Goal: Information Seeking & Learning: Learn about a topic

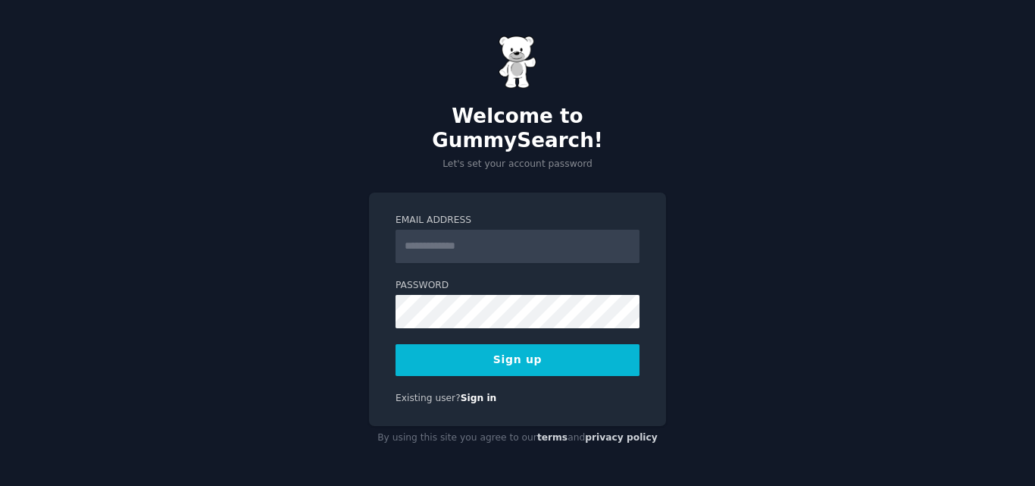
click at [498, 230] on input "Email Address" at bounding box center [517, 246] width 244 height 33
type input "**********"
click at [492, 347] on button "Sign up" at bounding box center [517, 360] width 244 height 32
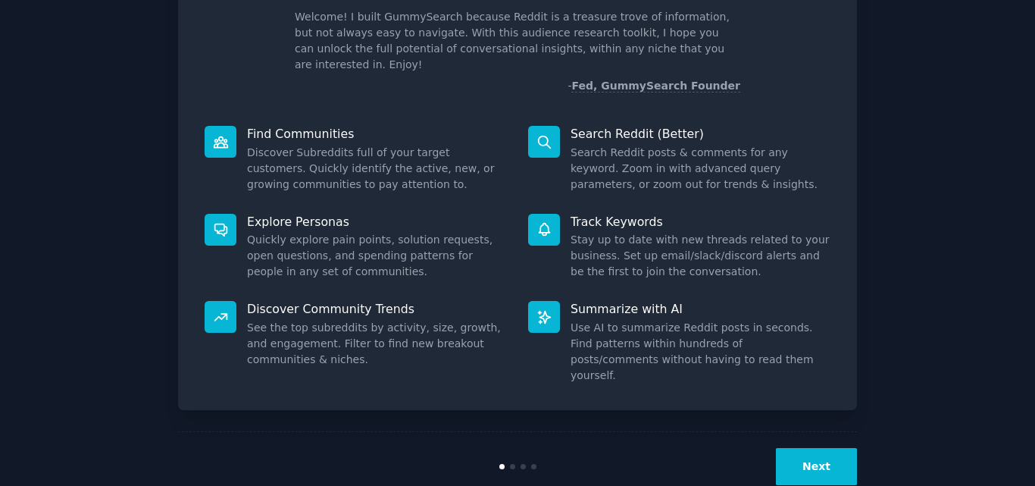
scroll to position [108, 0]
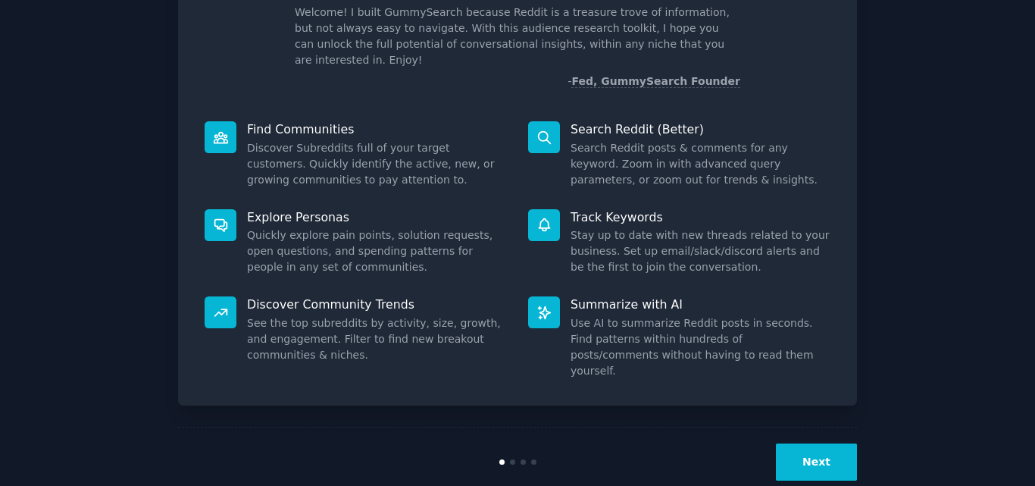
click at [808, 443] on button "Next" at bounding box center [816, 461] width 81 height 37
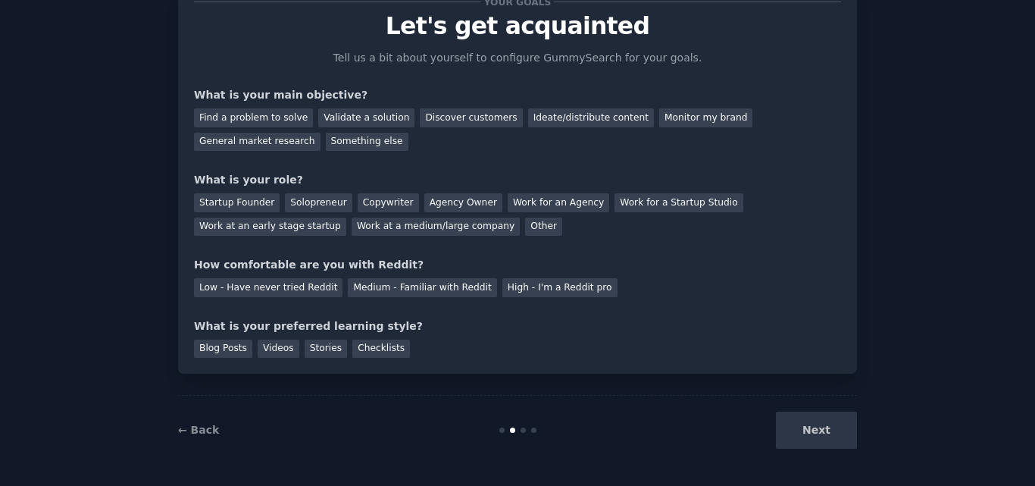
click at [808, 424] on div "Next" at bounding box center [743, 429] width 227 height 37
click at [811, 436] on div "Next" at bounding box center [743, 429] width 227 height 37
click at [525, 230] on div "Other" at bounding box center [543, 226] width 37 height 19
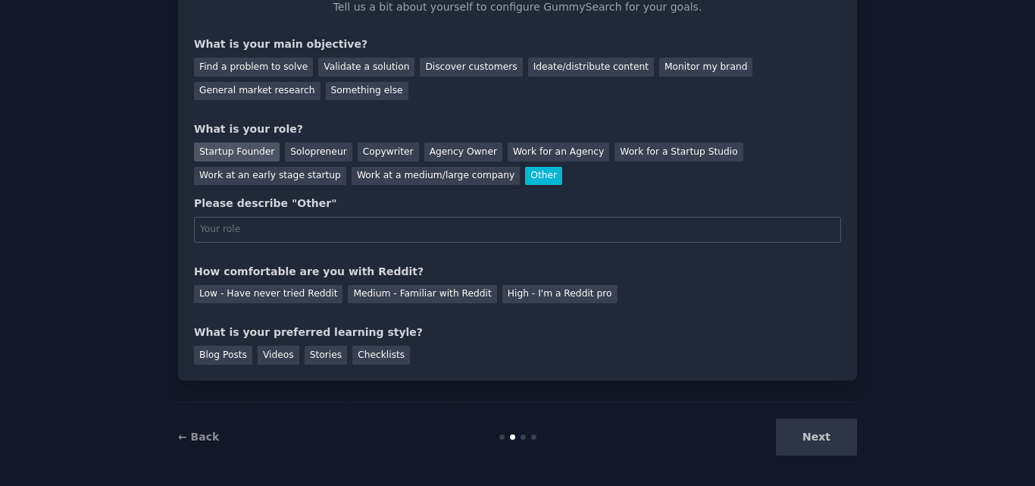
click at [240, 153] on div "Startup Founder" at bounding box center [237, 151] width 86 height 19
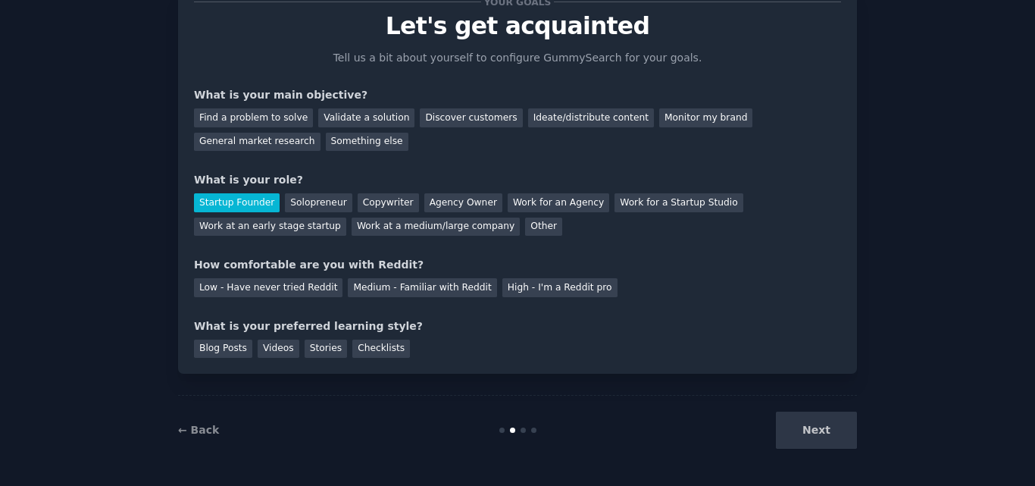
scroll to position [57, 0]
click at [342, 120] on div "Validate a solution" at bounding box center [366, 117] width 96 height 19
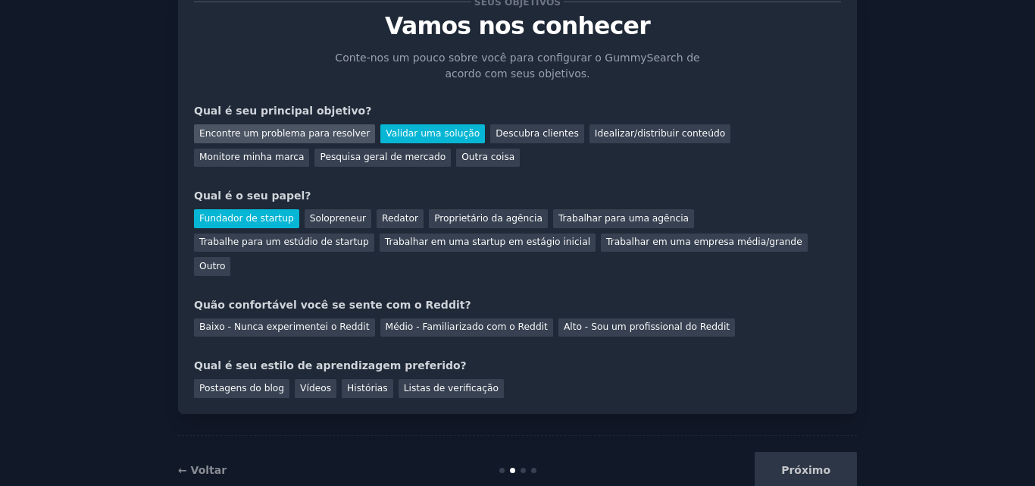
click at [343, 140] on div "Encontre um problema para resolver" at bounding box center [284, 133] width 181 height 19
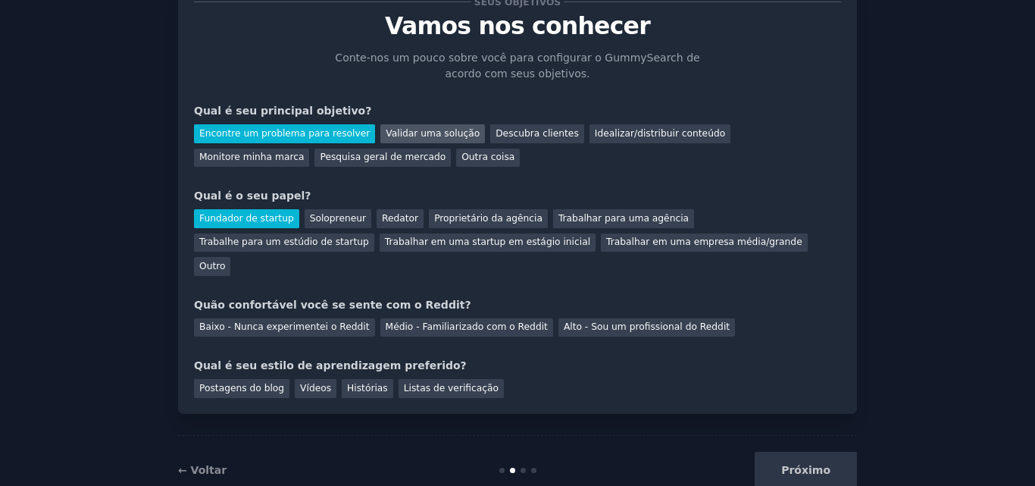
click at [392, 139] on div "Validar uma solução" at bounding box center [432, 133] width 105 height 19
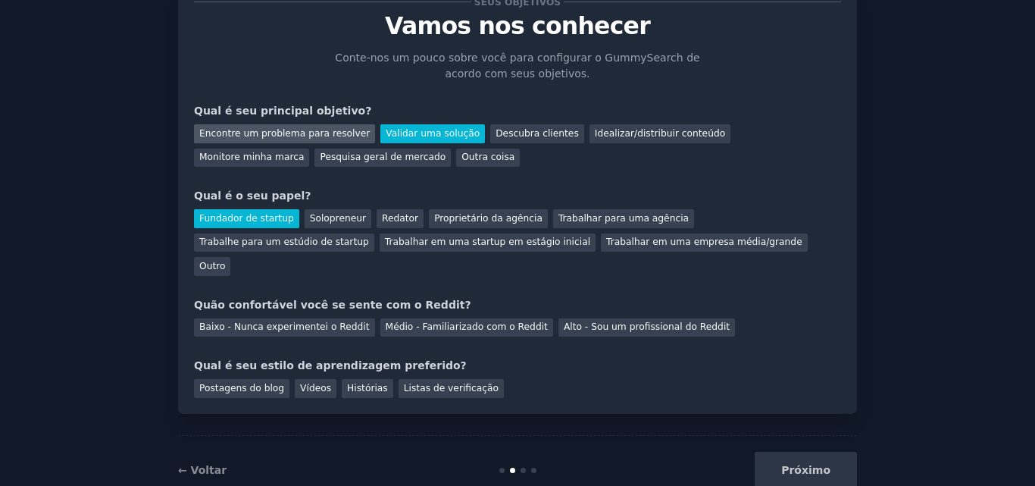
click at [310, 132] on font "Encontre um problema para resolver" at bounding box center [284, 133] width 170 height 11
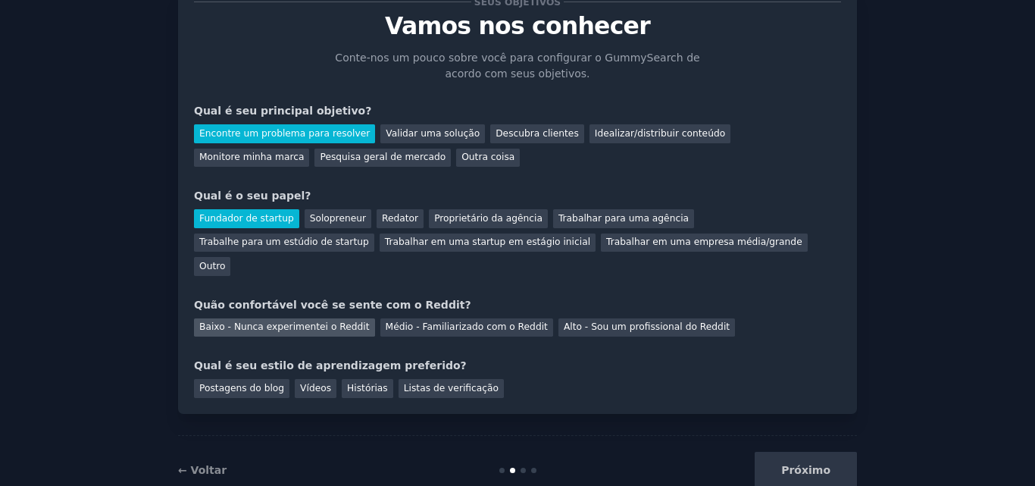
click at [280, 321] on font "Baixo - Nunca experimentei o Reddit" at bounding box center [284, 326] width 170 height 11
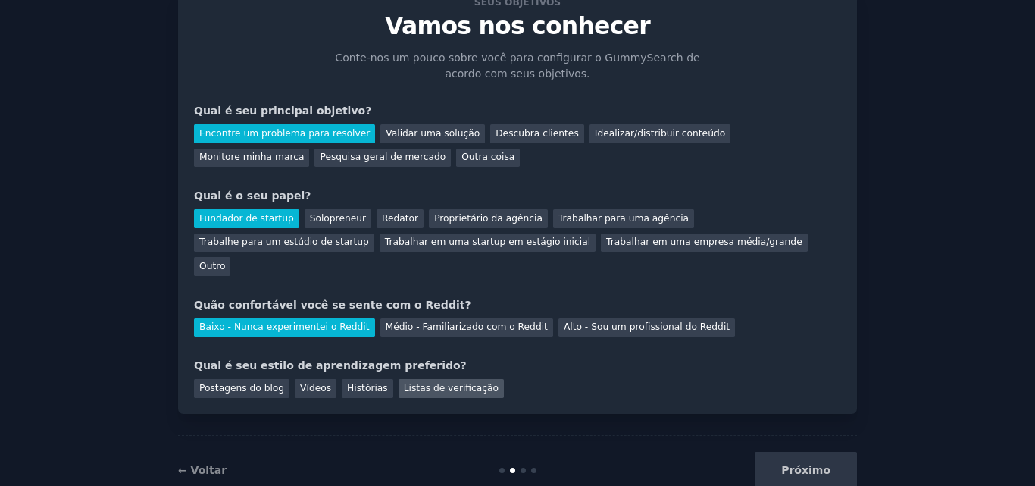
click at [461, 383] on font "Listas de verificação" at bounding box center [451, 388] width 95 height 11
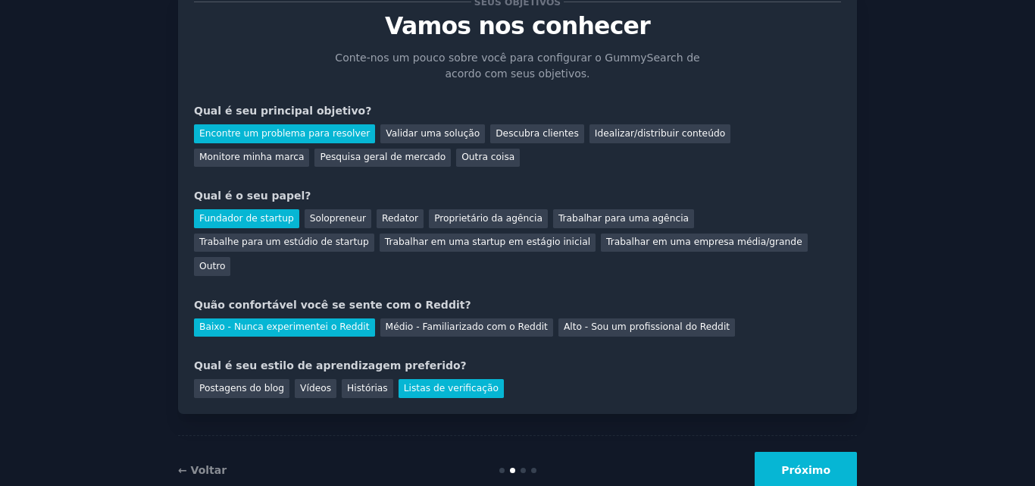
click at [832, 453] on button "Próximo" at bounding box center [806, 470] width 102 height 37
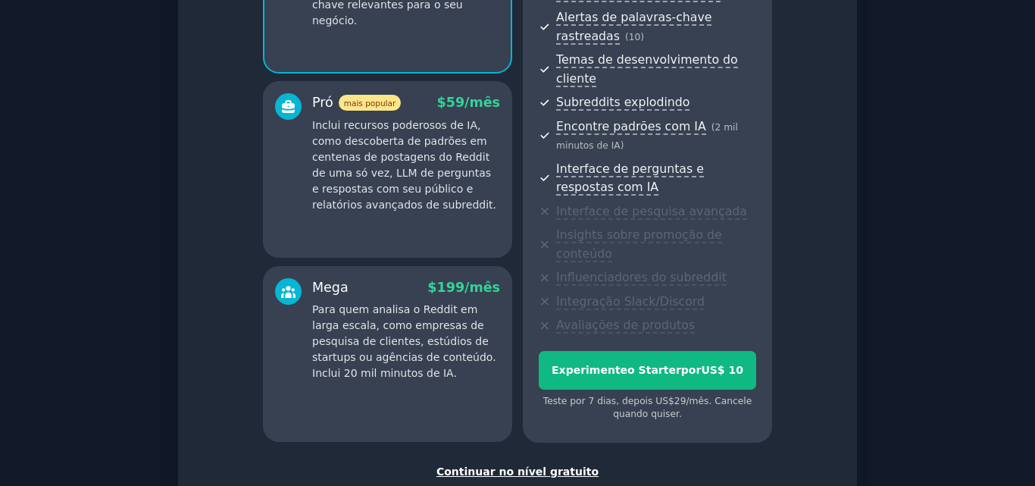
scroll to position [320, 0]
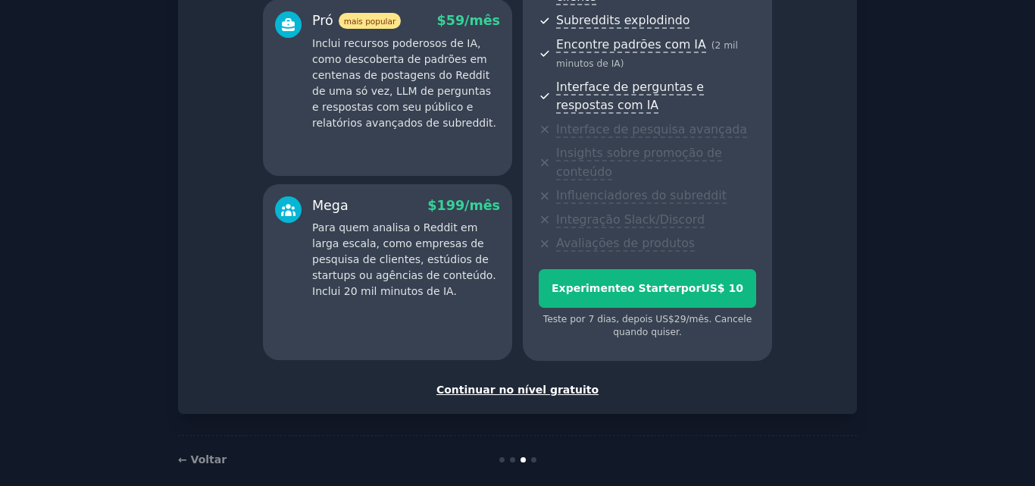
click at [556, 383] on font "Continuar no nível gratuito" at bounding box center [517, 389] width 162 height 12
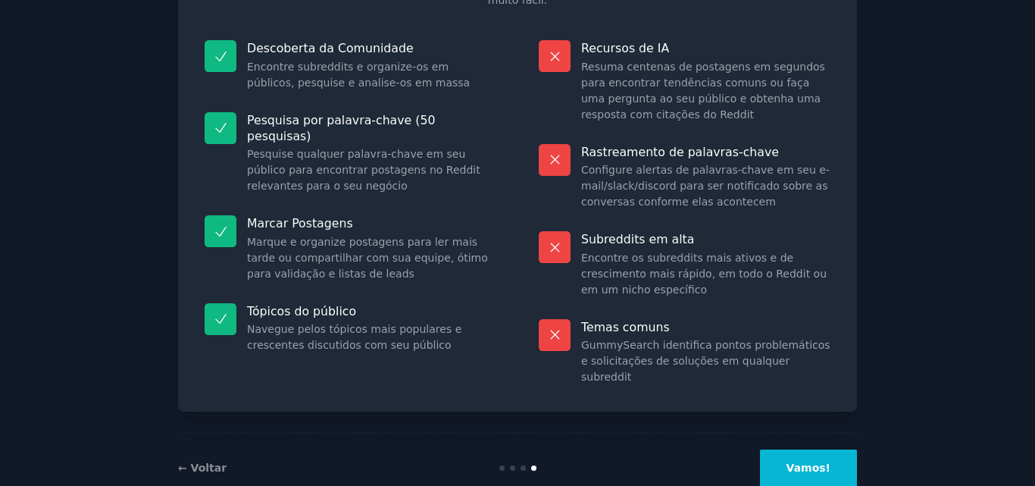
scroll to position [168, 0]
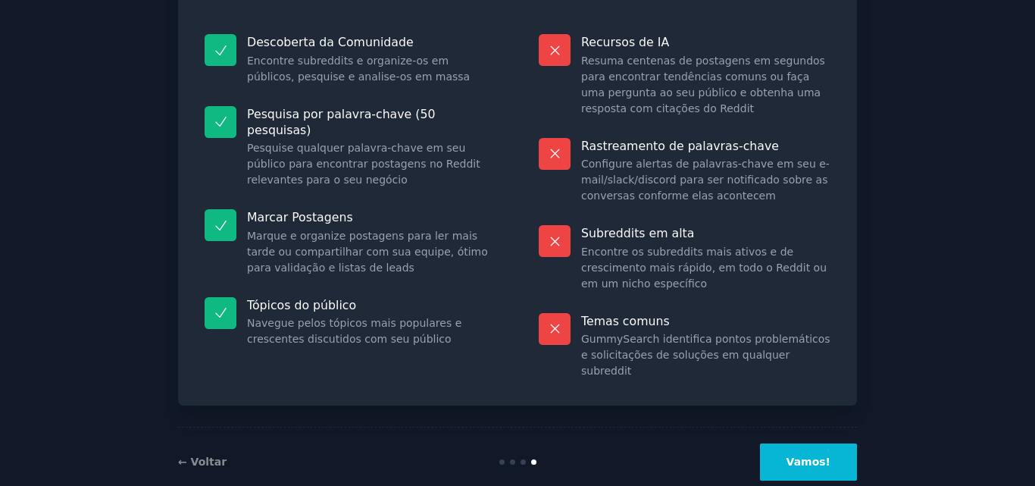
click at [808, 443] on button "Vamos!" at bounding box center [808, 461] width 97 height 37
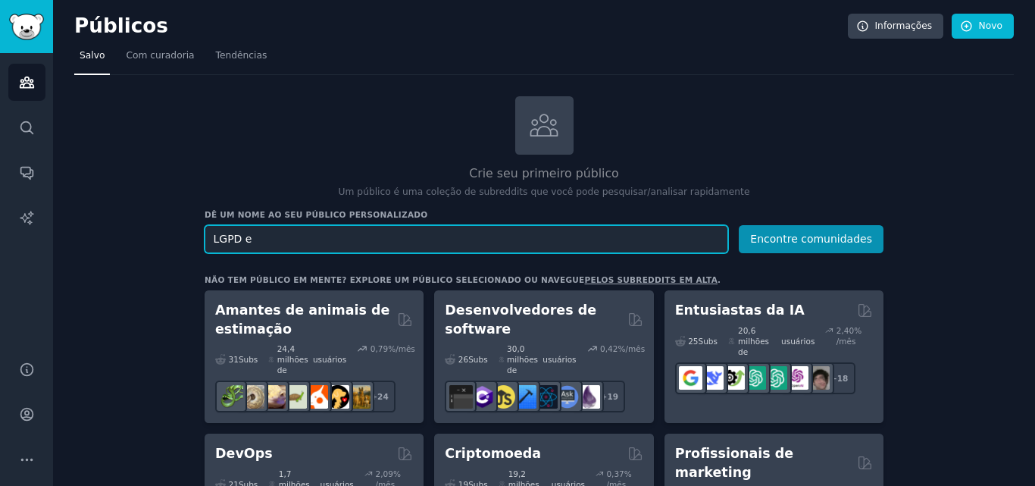
paste input "GDPR"
type input "LGPD e GDPR"
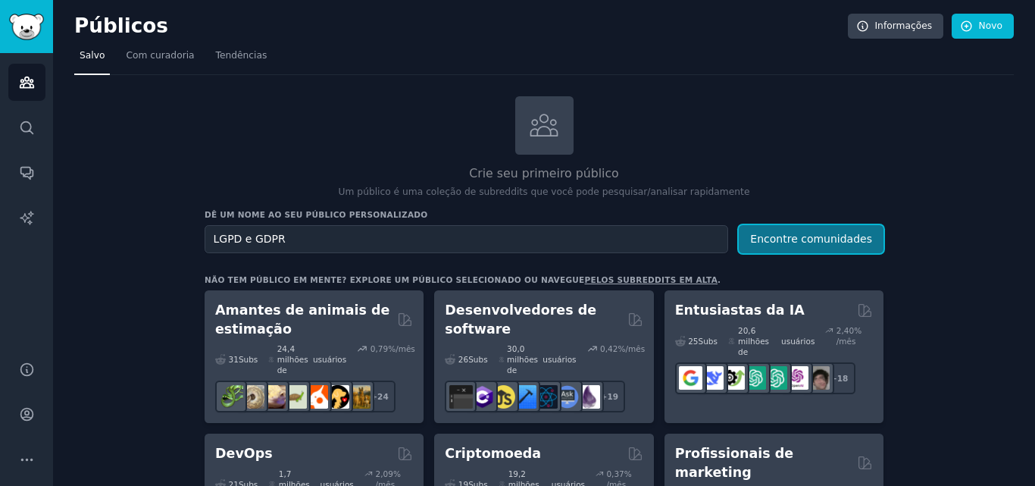
click at [793, 249] on button "Encontre comunidades" at bounding box center [811, 239] width 145 height 28
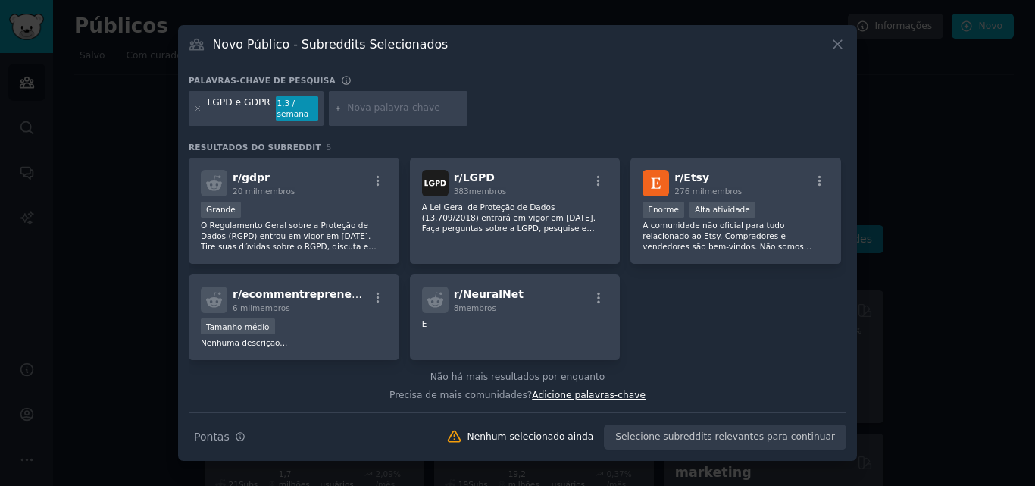
scroll to position [1, 0]
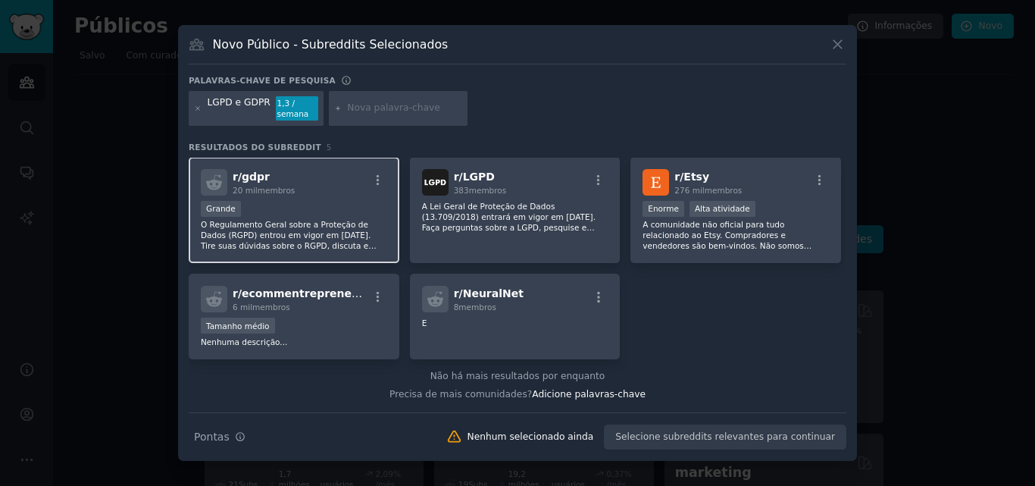
click at [357, 239] on font "O Regulamento Geral sobre a Proteção de Dados (RGPD) entrou em vigor em [DATE].…" at bounding box center [291, 267] width 180 height 94
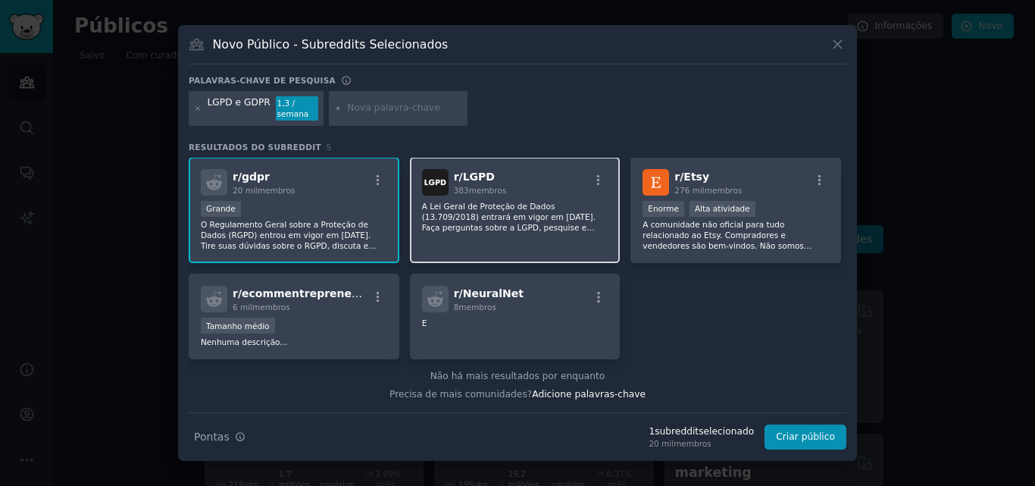
click at [480, 238] on div "r/ LGPD 383 membros A Lei Geral de Proteção de Dados (13.709/2018) entrará em v…" at bounding box center [515, 210] width 211 height 107
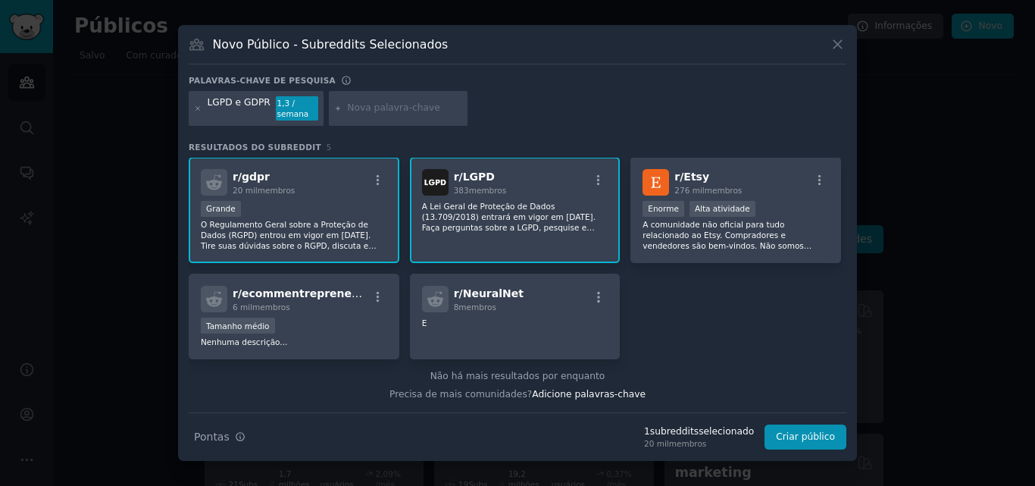
click at [368, 108] on input "text" at bounding box center [404, 109] width 115 height 14
paste input "LGPD multa"
type input "LGPD multa"
click at [334, 111] on icon at bounding box center [338, 109] width 8 height 8
click at [416, 110] on input "LGPD multa" at bounding box center [404, 109] width 115 height 14
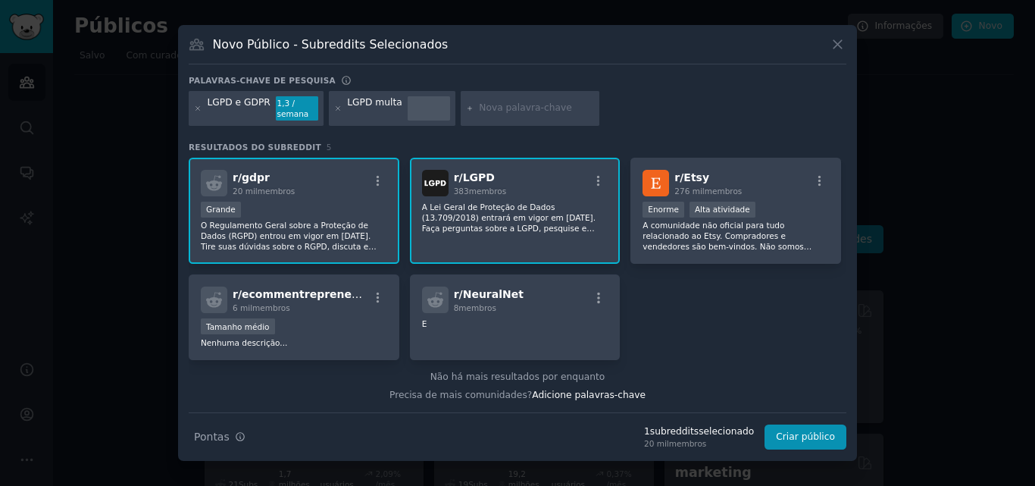
type input "LGPD pequenas empresas"
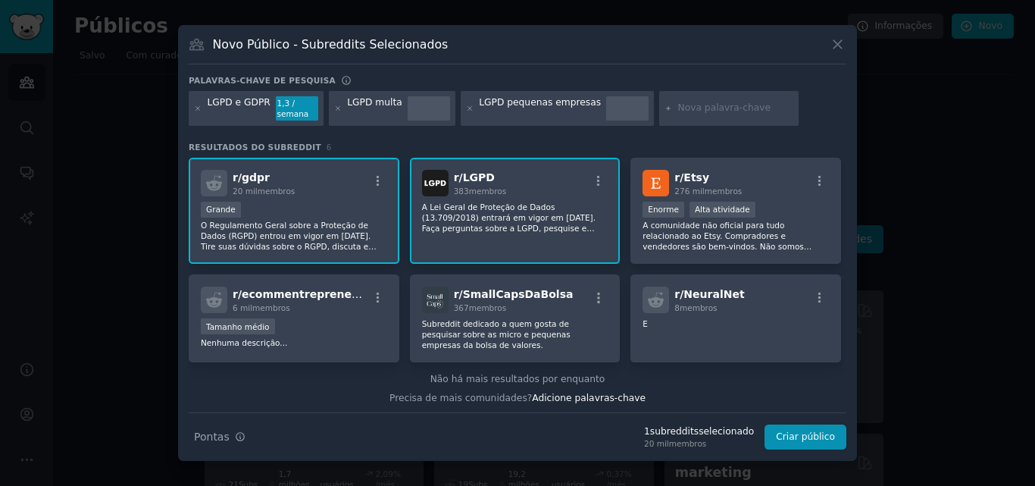
paste input "LGPD e-commerce"
type input "LGPD e-commerce"
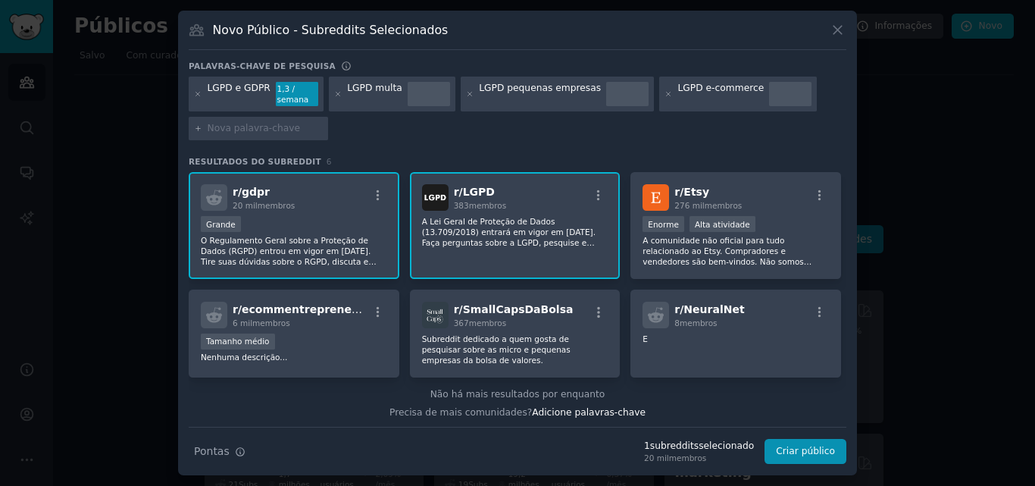
click at [261, 132] on input "text" at bounding box center [265, 129] width 115 height 14
paste input "LGPD startup"
type input "LGPD startup"
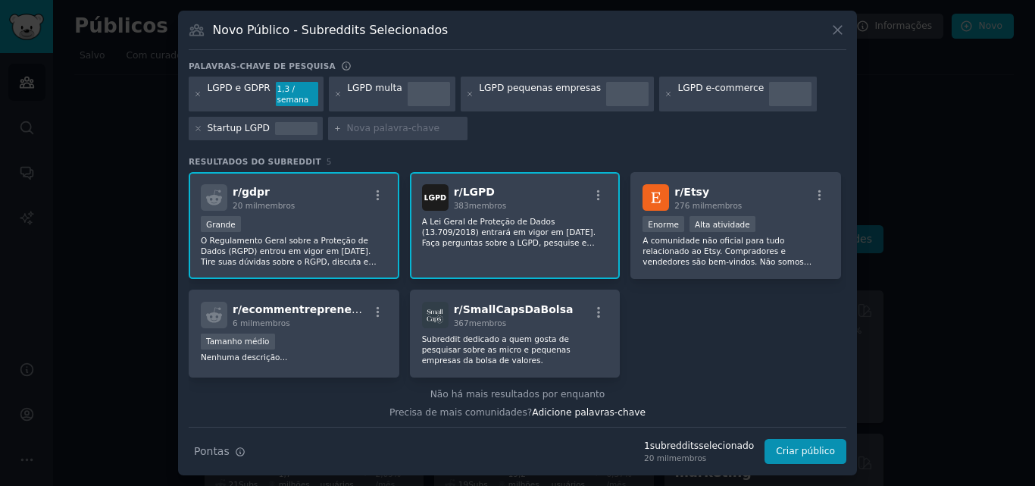
paste input "LGPD custo"
type input "LGPD custo"
paste input "LGPD caro"
type input "LGPD caro"
paste input "LGPD burocracia"
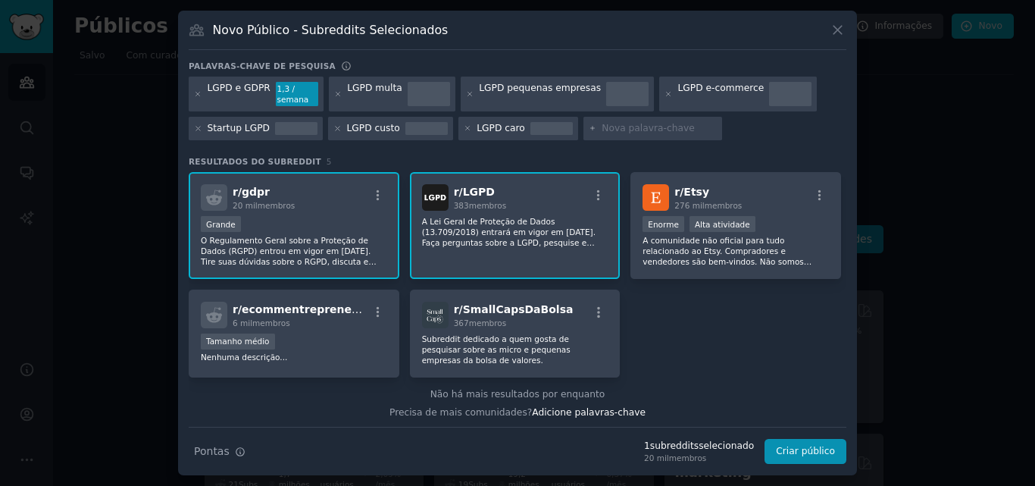
type input "LGPD burocracia"
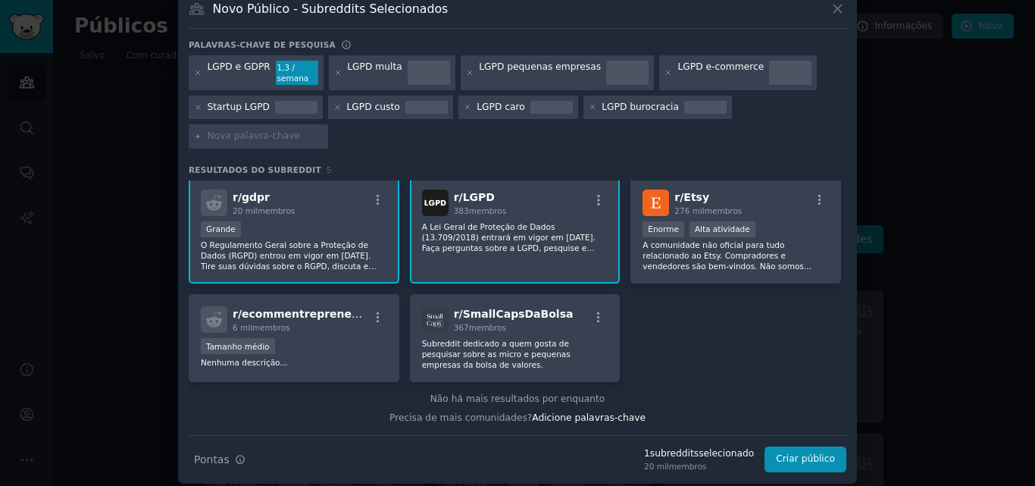
scroll to position [30, 0]
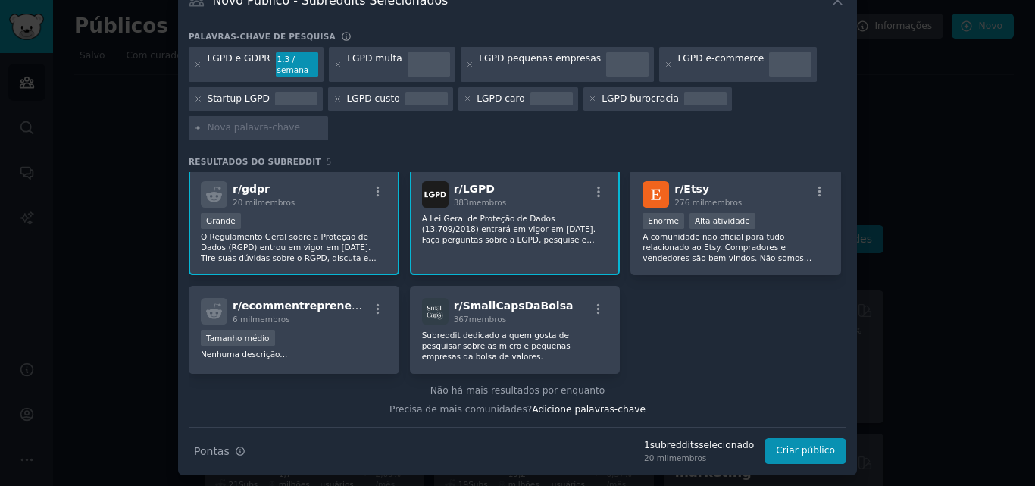
paste input "gerador política de privacidade"
type input "gerador política de privacidade"
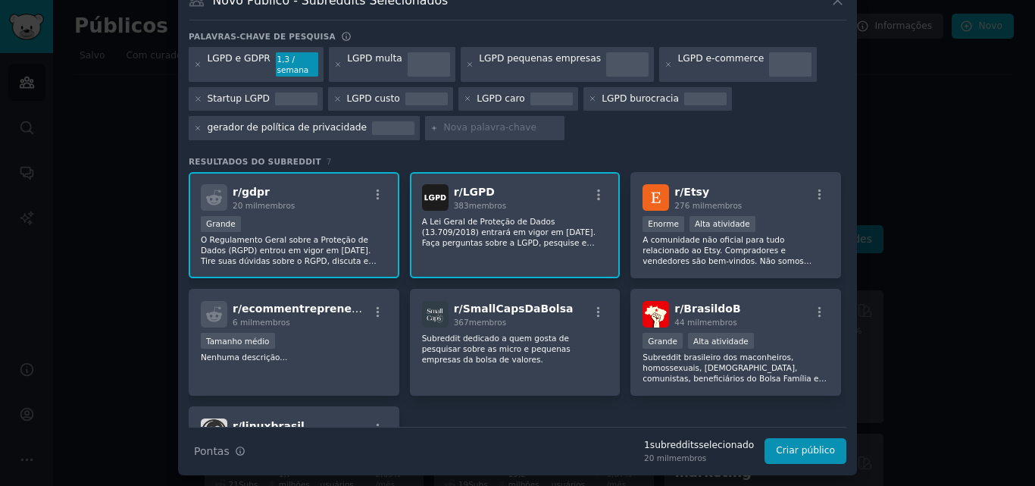
scroll to position [117, 0]
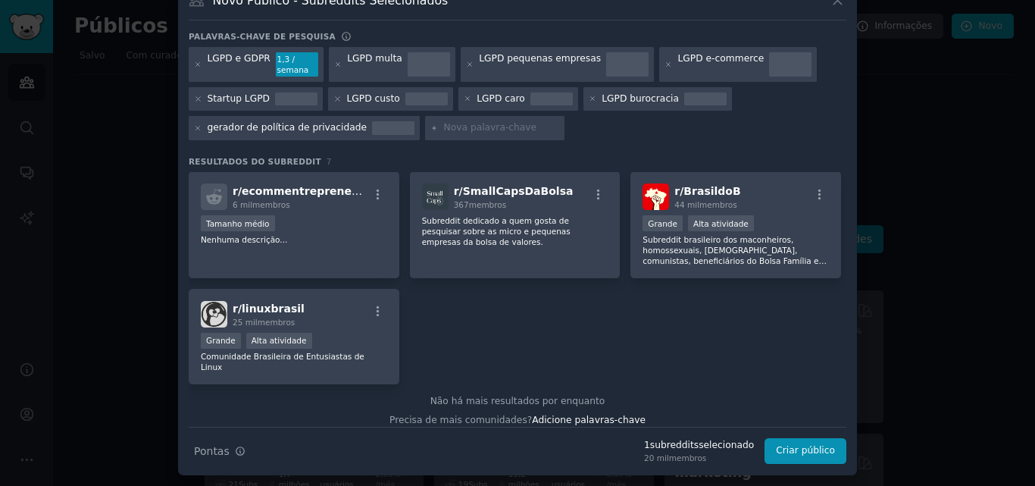
click at [449, 132] on input "text" at bounding box center [501, 128] width 115 height 14
paste input "micro empresa"
type input "micro empresa"
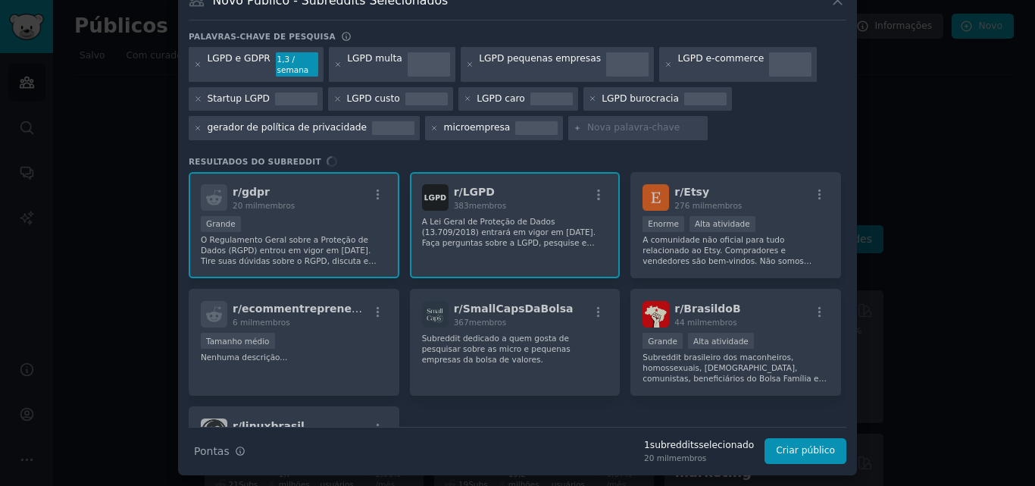
type input "pequena empresa"
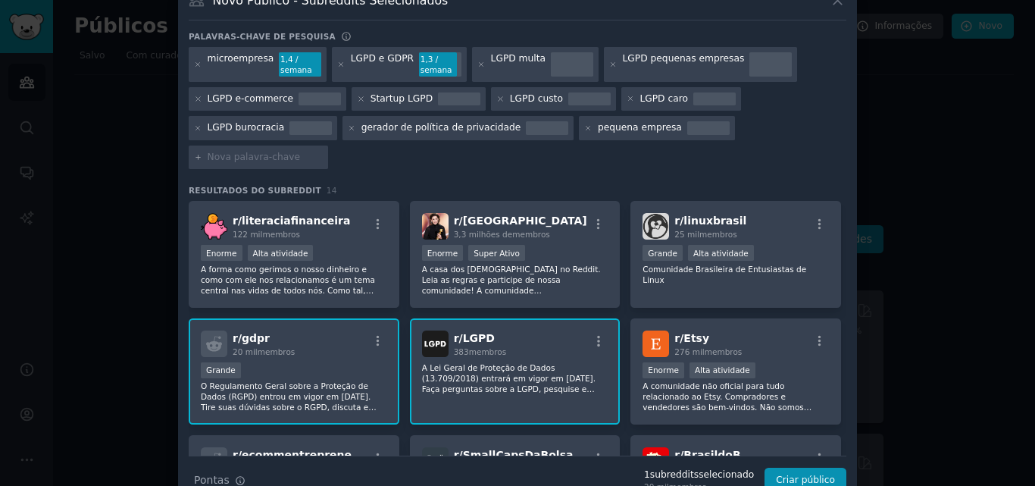
paste input "e-commerce"
type input "e-commerce"
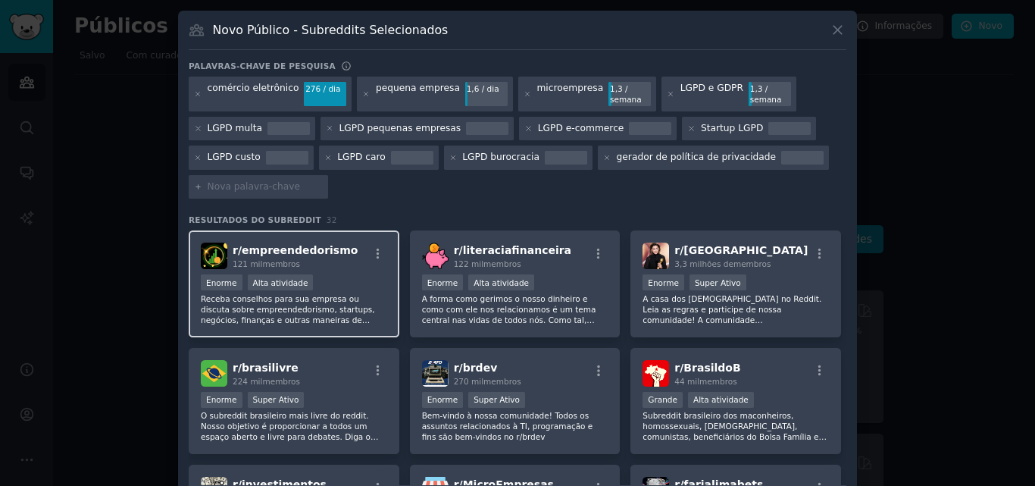
click at [328, 319] on font "Receba conselhos para sua empresa ou discuta sobre empreendedorismo, startups, …" at bounding box center [292, 335] width 183 height 83
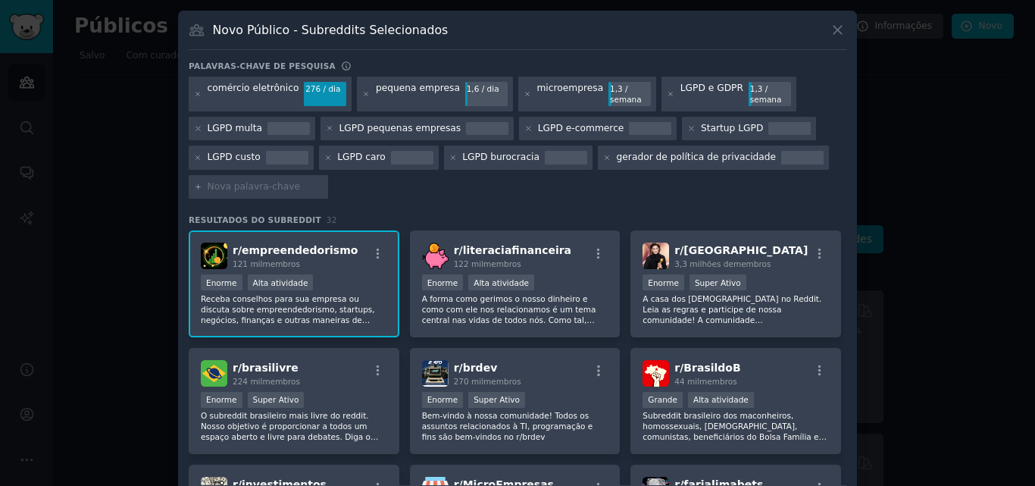
click at [267, 192] on input "text" at bounding box center [265, 187] width 115 height 14
paste input "consultor LGPD"
type input "consultor LGPD"
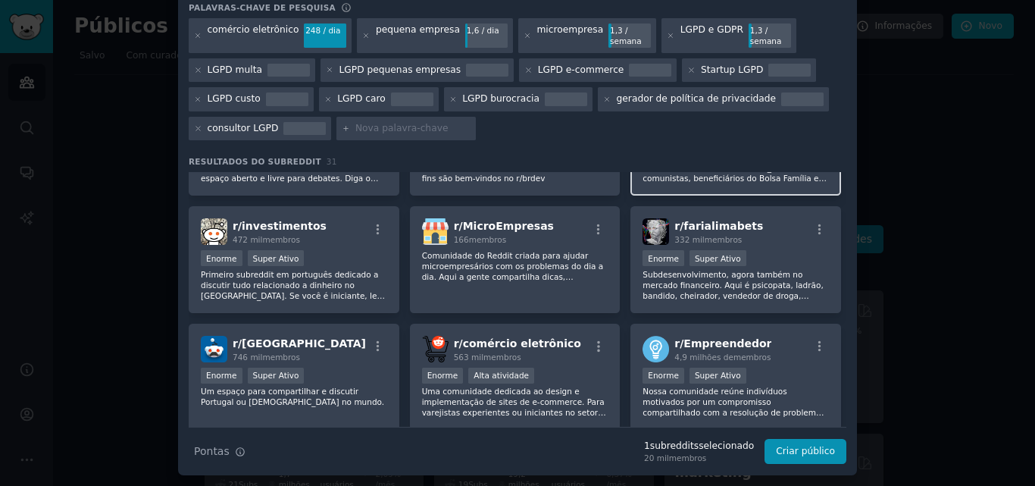
scroll to position [227, 0]
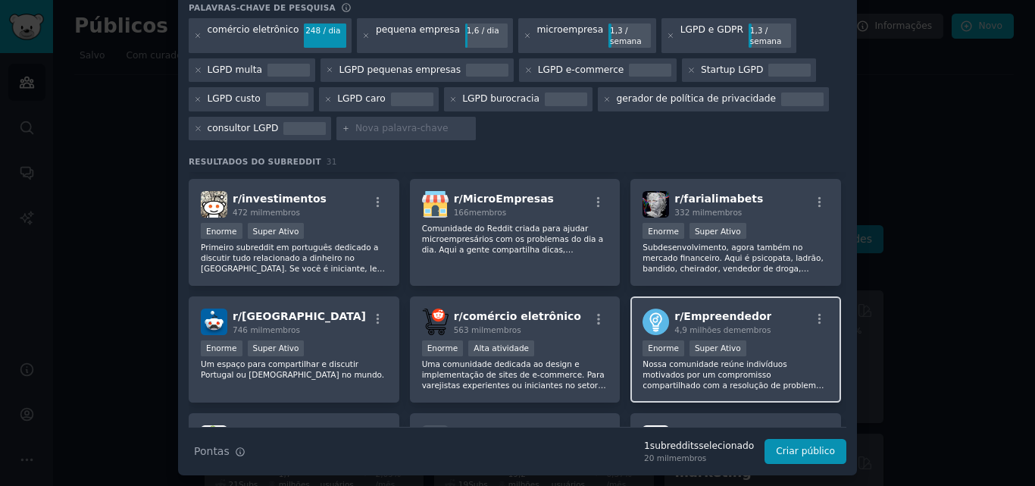
click at [782, 345] on div "Enorme Super Ativo" at bounding box center [735, 349] width 186 height 19
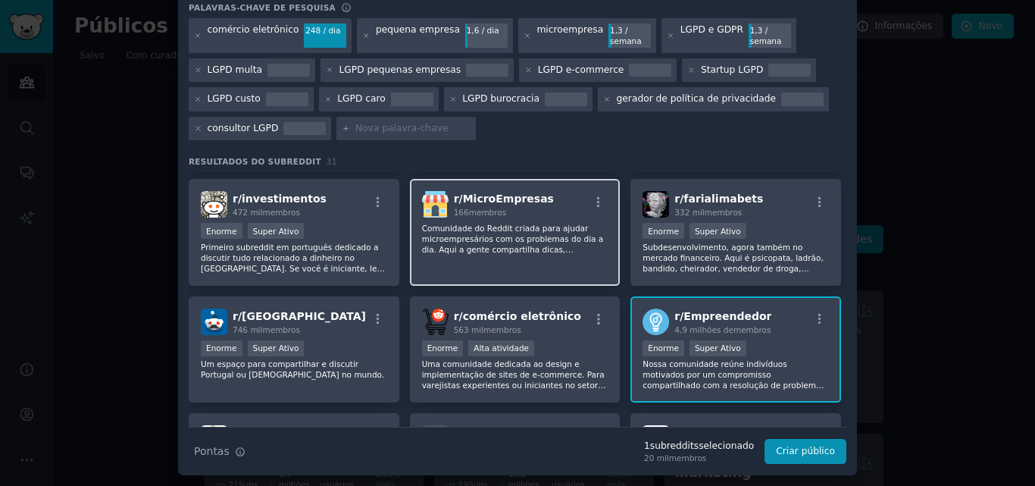
click at [586, 264] on div "r/ MicroEmpresas 166 membros Comunidade do Reddit criada para ajudar microempre…" at bounding box center [515, 232] width 211 height 107
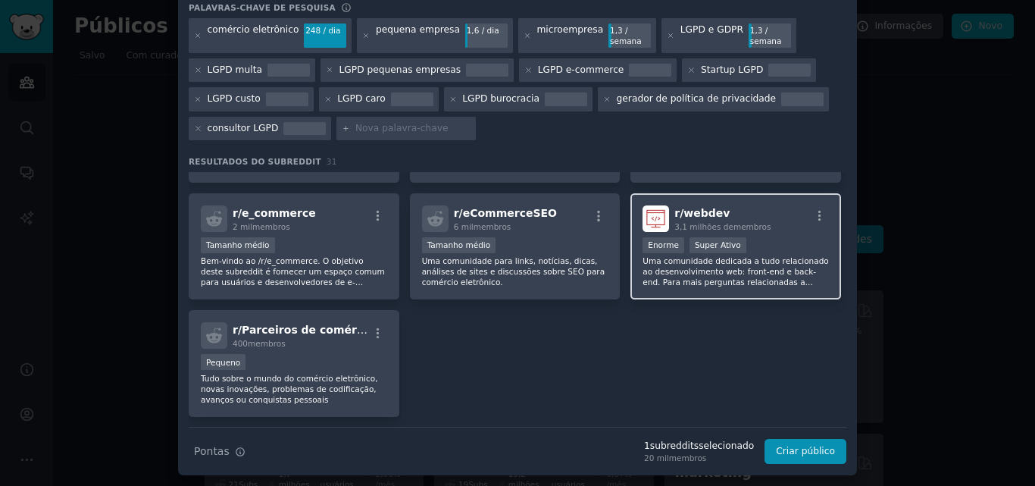
scroll to position [1034, 0]
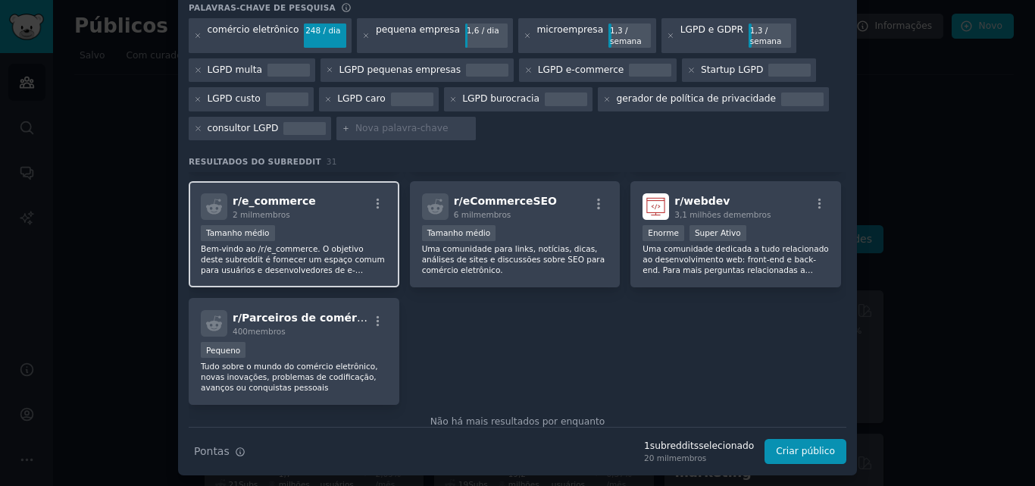
click at [300, 245] on font "Bem-vindo ao /r/e_commerce. O objetivo deste subreddit é fornecer um espaço com…" at bounding box center [293, 270] width 184 height 52
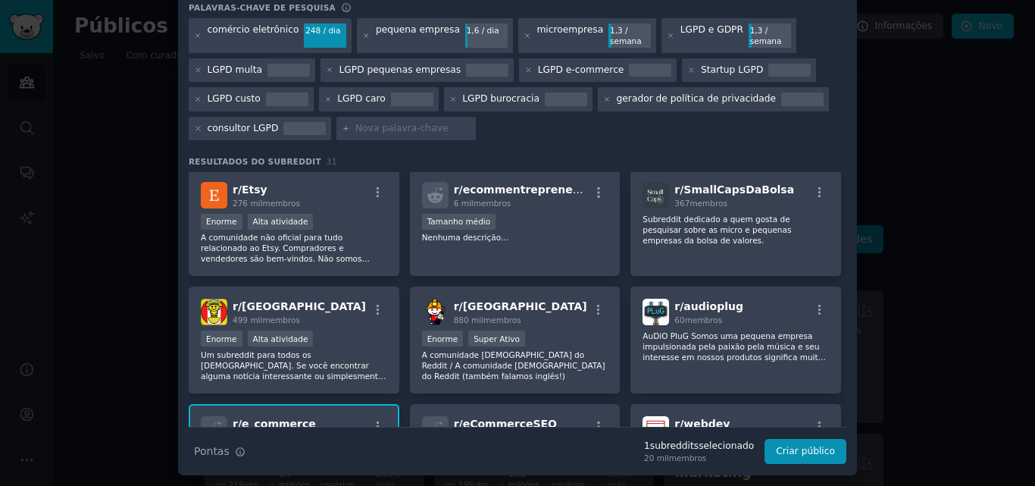
scroll to position [807, 0]
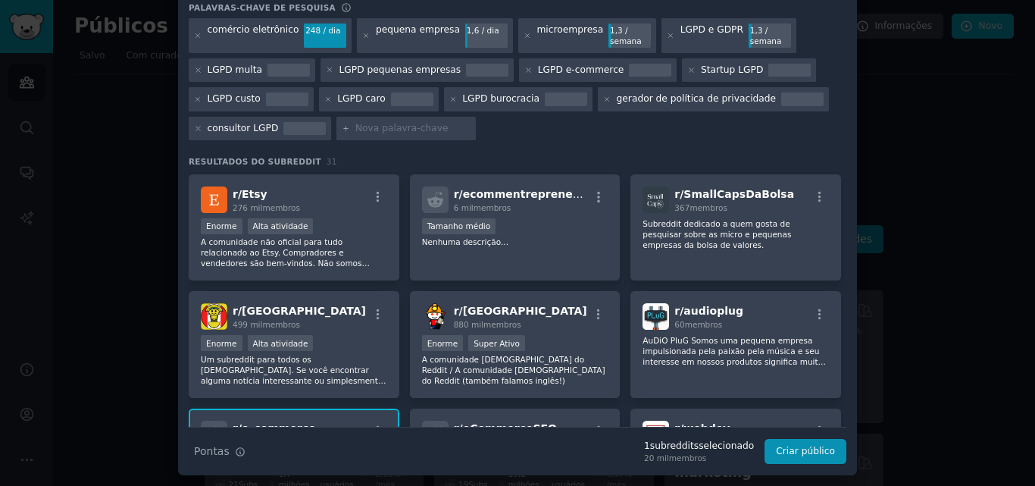
click at [398, 133] on input "text" at bounding box center [412, 129] width 115 height 14
paste input "IA para documentos jurídicos"
type input "IA para documentos jurídicos"
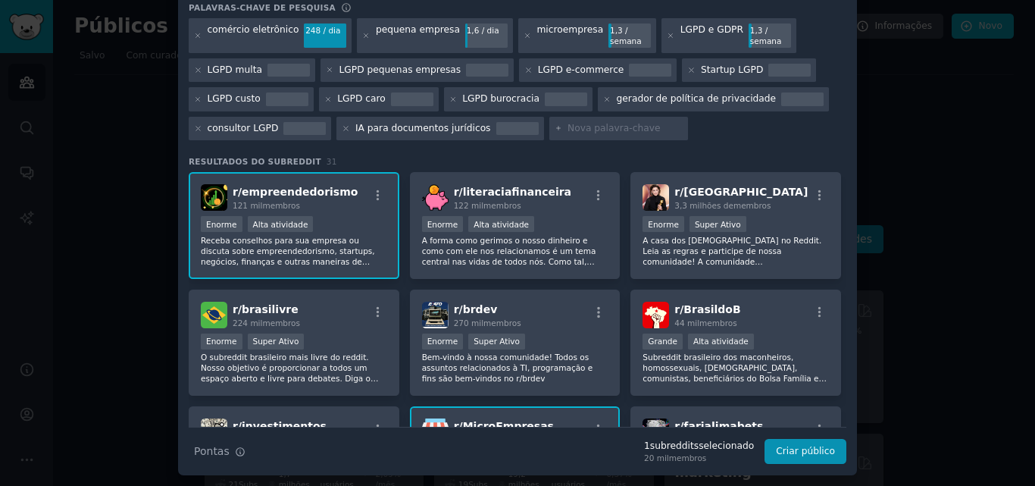
paste input "odeio LGPD"
type input "odeio LGPD"
paste input "ajuda LGPD"
type input "ajuda LGPD"
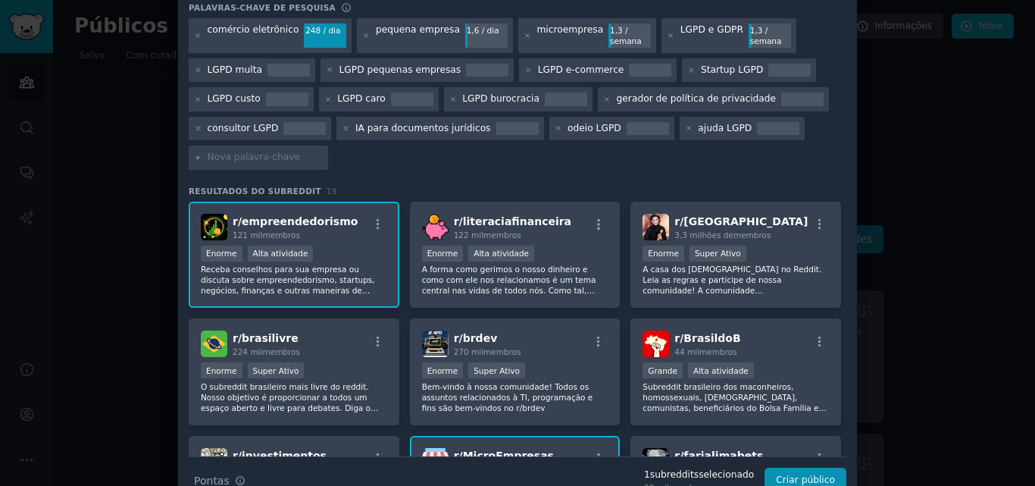
paste input "dúvida LGPD"
type input "dúvida LGPD"
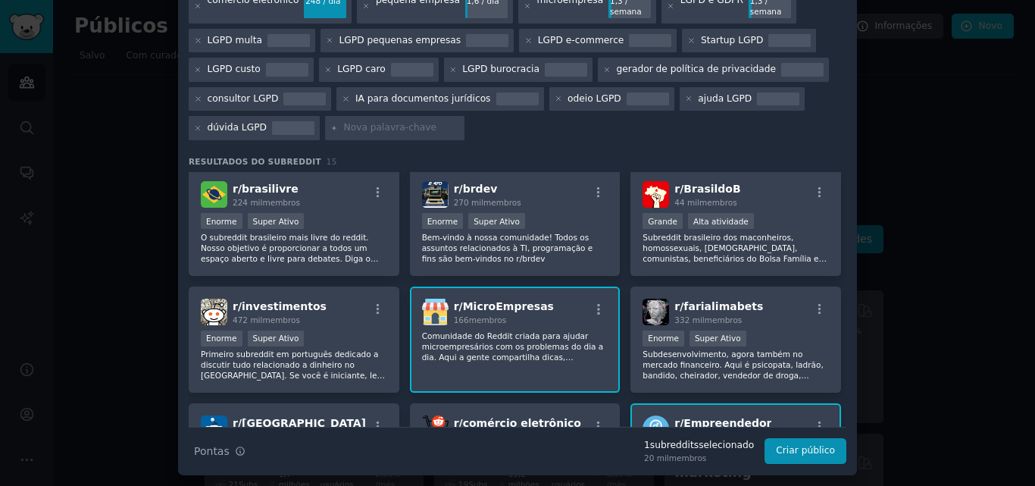
scroll to position [152, 0]
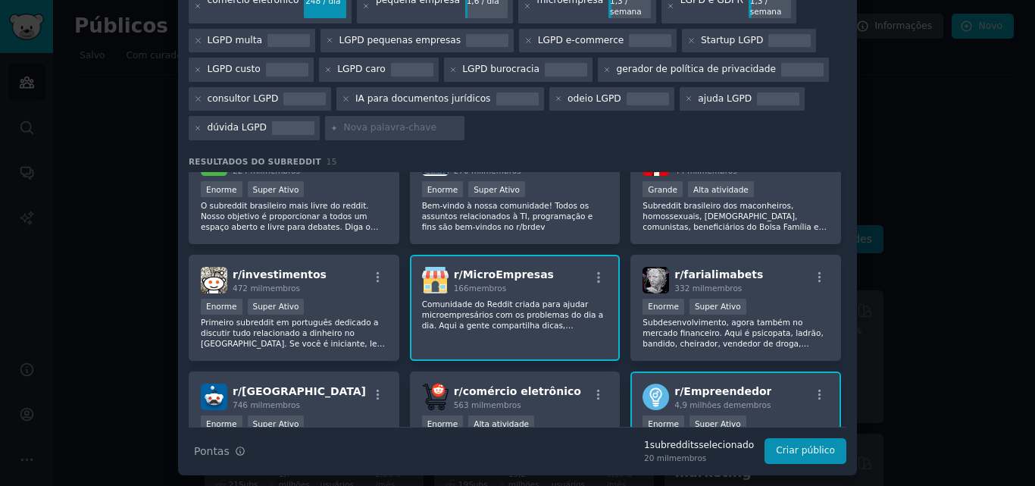
click at [392, 137] on div at bounding box center [394, 128] width 139 height 24
click at [392, 130] on input "text" at bounding box center [401, 128] width 115 height 14
paste input "melhorar LGPD"
type input "melhorar LGPD"
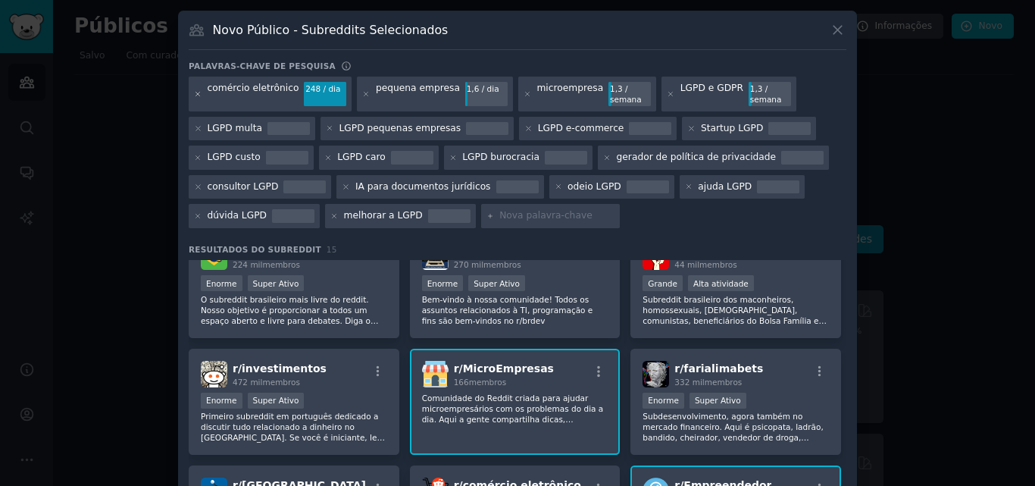
click at [198, 93] on icon at bounding box center [198, 94] width 8 height 8
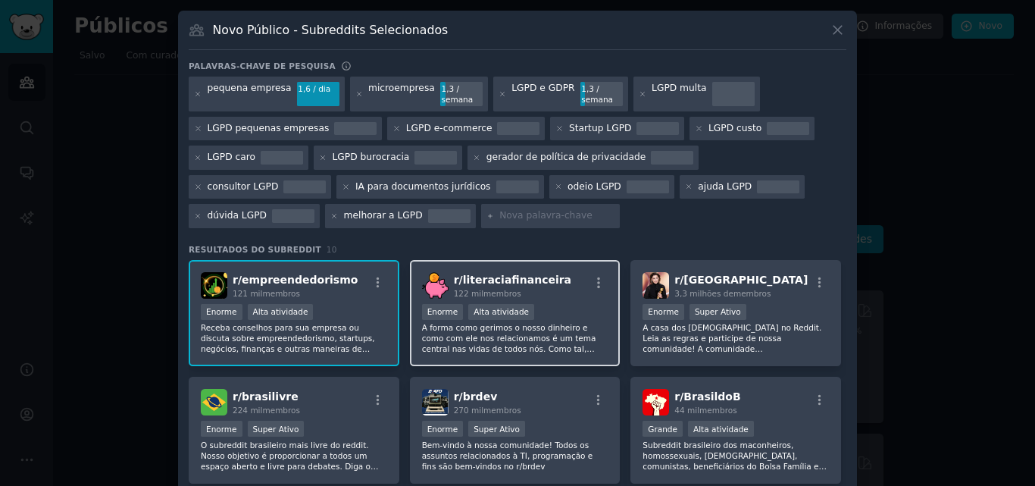
click at [573, 307] on div "100.000 - 1.000.000 de membros Enorme Alta atividade" at bounding box center [515, 313] width 186 height 19
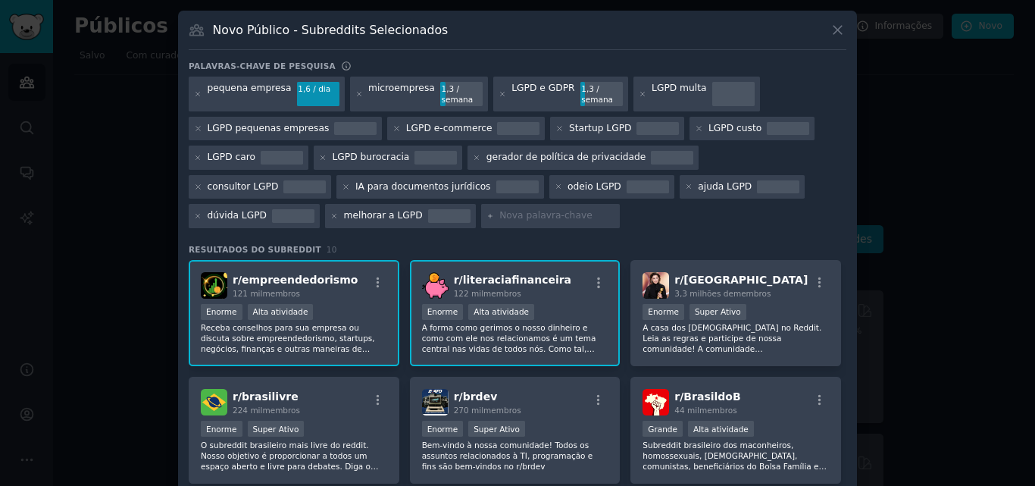
click at [573, 307] on div "100.000 - 1.000.000 de membros Enorme Alta atividade" at bounding box center [515, 313] width 186 height 19
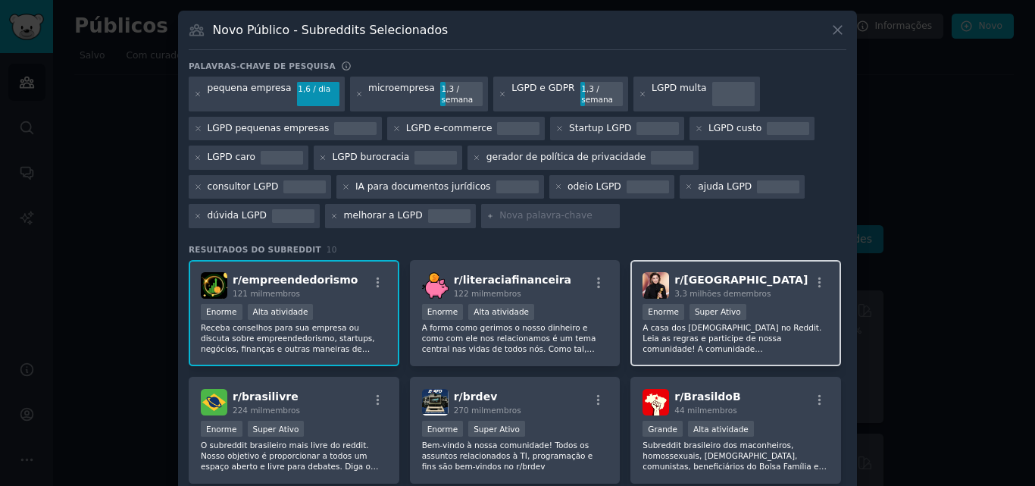
click at [770, 336] on font "A casa dos [DEMOGRAPHIC_DATA] no Reddit. Leia as regras e participe de nossa co…" at bounding box center [733, 364] width 183 height 83
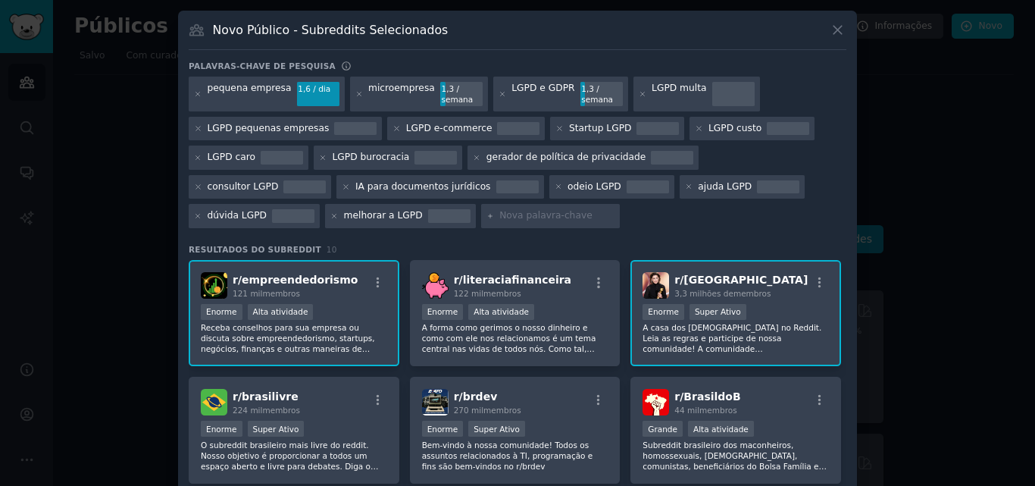
click at [770, 336] on font "A casa dos [DEMOGRAPHIC_DATA] no Reddit. Leia as regras e participe de nossa co…" at bounding box center [733, 364] width 183 height 83
click at [195, 127] on icon at bounding box center [198, 128] width 8 height 8
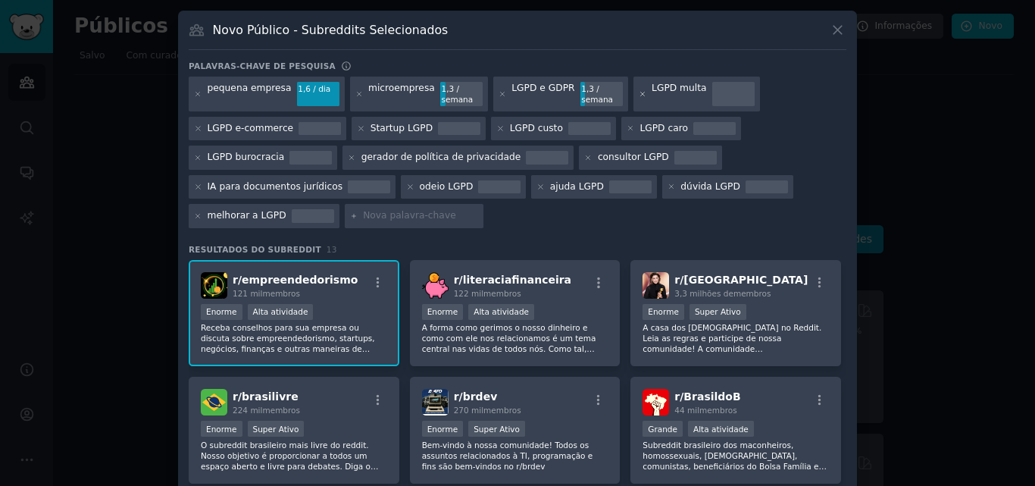
click at [639, 92] on icon at bounding box center [643, 94] width 8 height 8
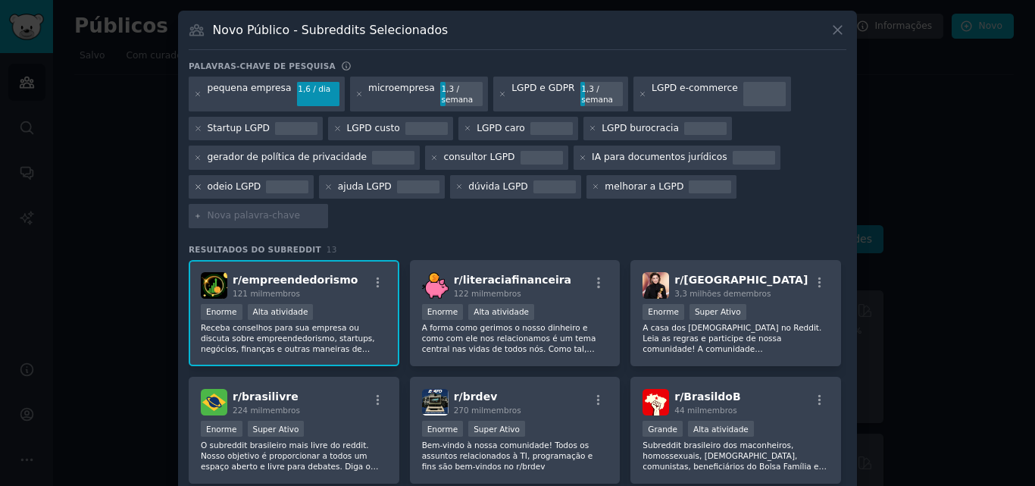
click at [198, 188] on icon at bounding box center [198, 187] width 4 height 4
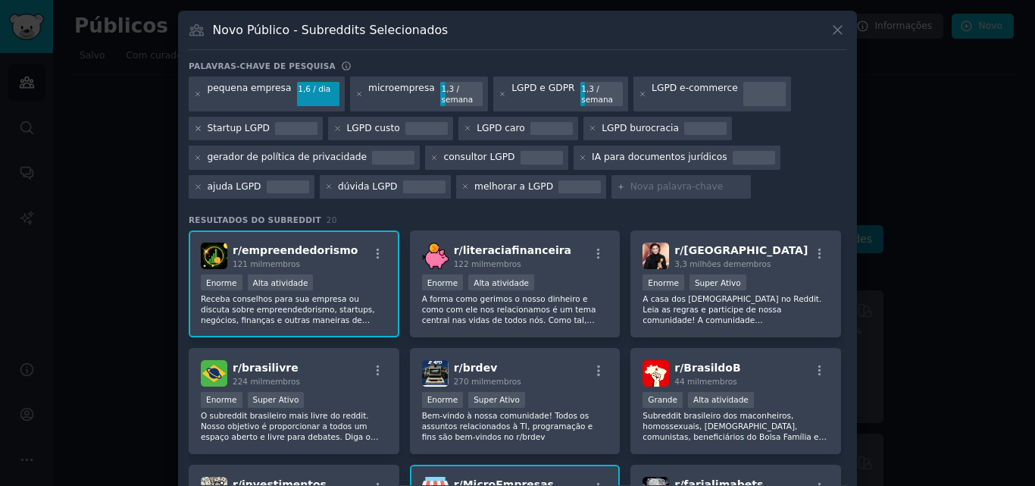
click at [199, 127] on icon at bounding box center [198, 128] width 8 height 8
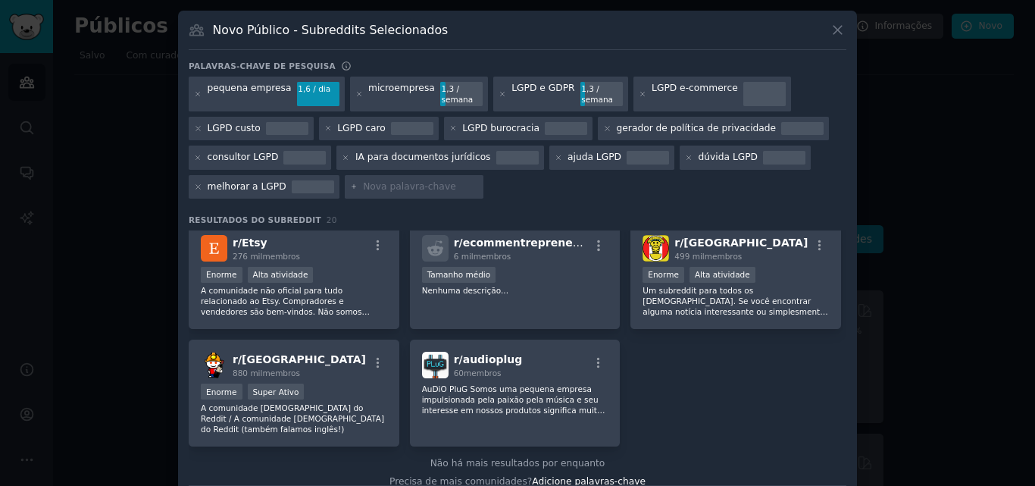
scroll to position [586, 0]
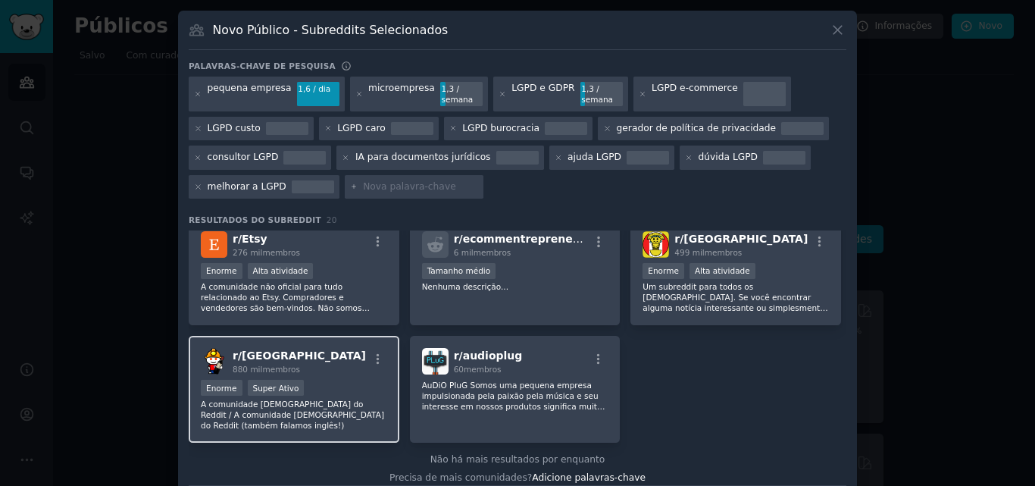
click at [332, 395] on div "Enorme Super Ativo" at bounding box center [294, 389] width 186 height 19
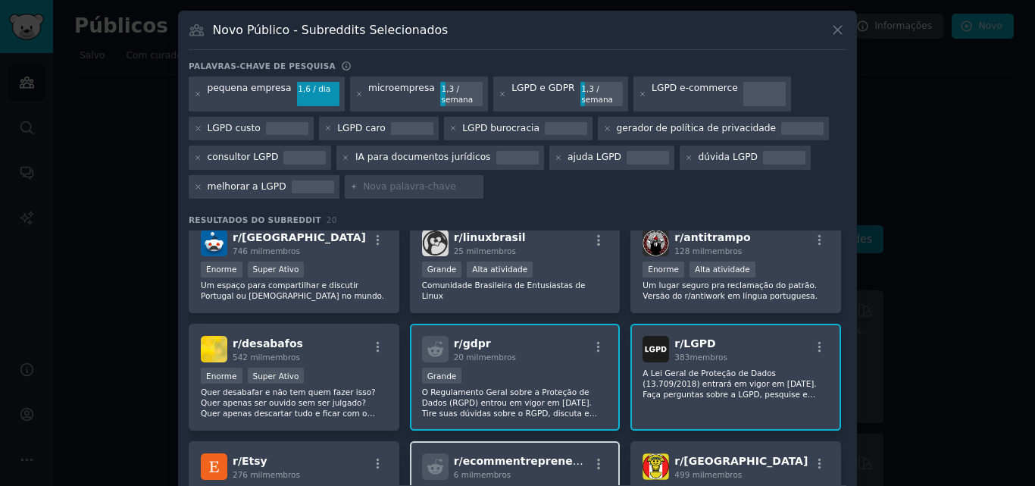
scroll to position [359, 0]
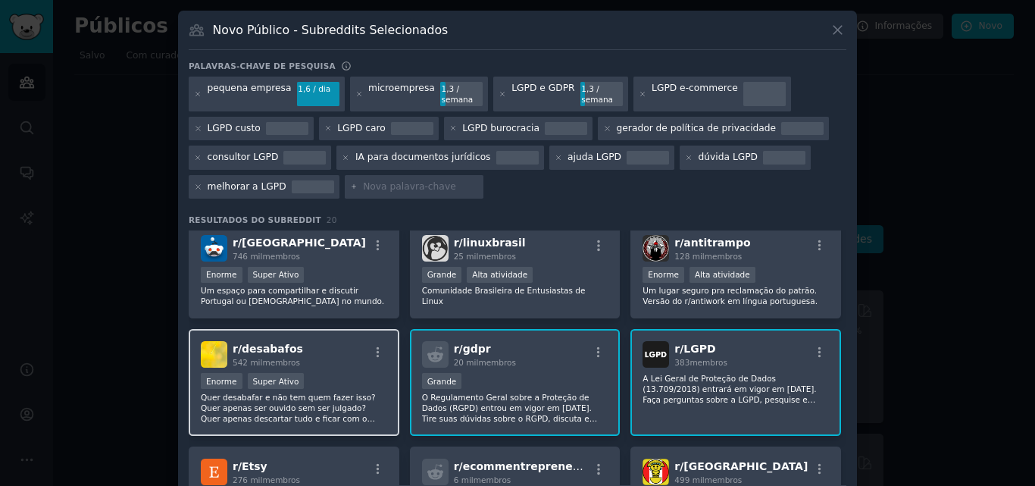
click at [350, 392] on font "Quer desabafar e não tem quem fazer isso? Quer apenas ser ouvido sem ser julgad…" at bounding box center [294, 423] width 186 height 62
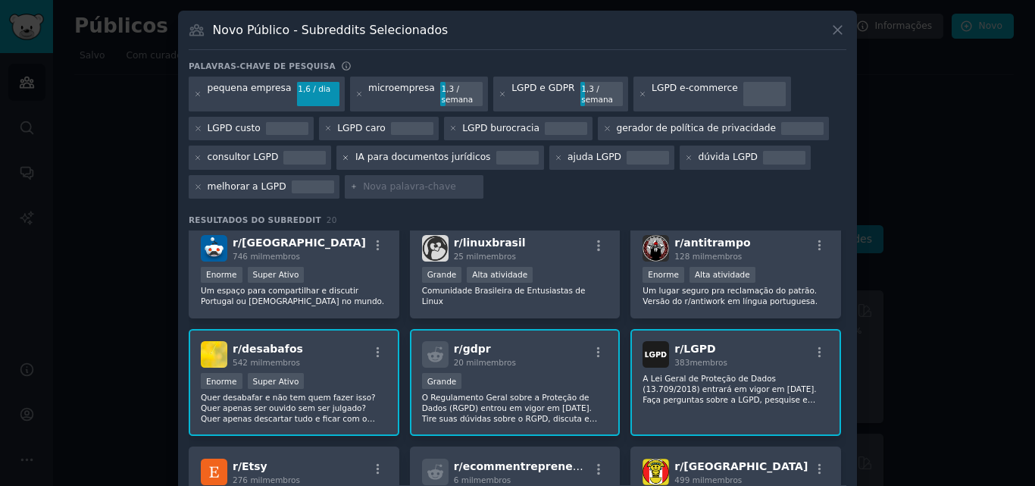
click at [344, 156] on icon at bounding box center [346, 157] width 4 height 4
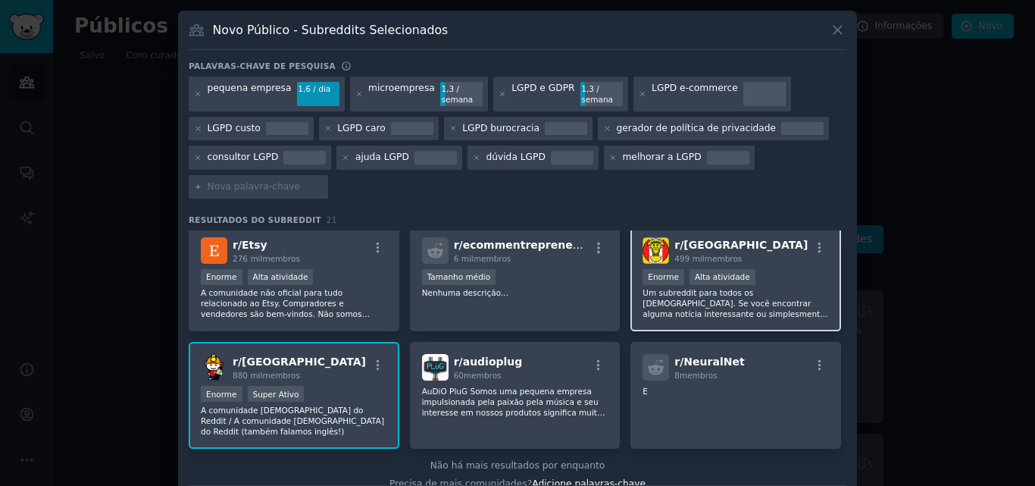
scroll to position [586, 0]
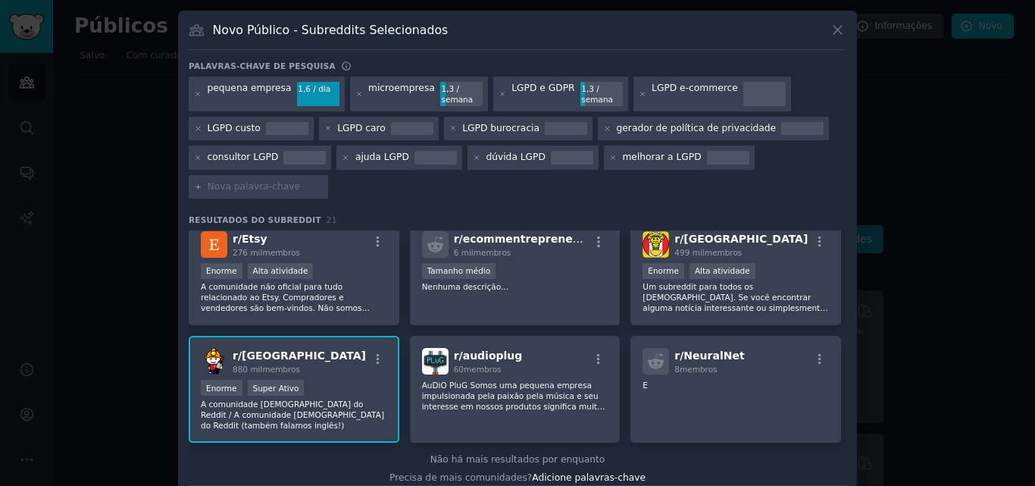
click at [339, 384] on div "Enorme Super Ativo" at bounding box center [294, 389] width 186 height 19
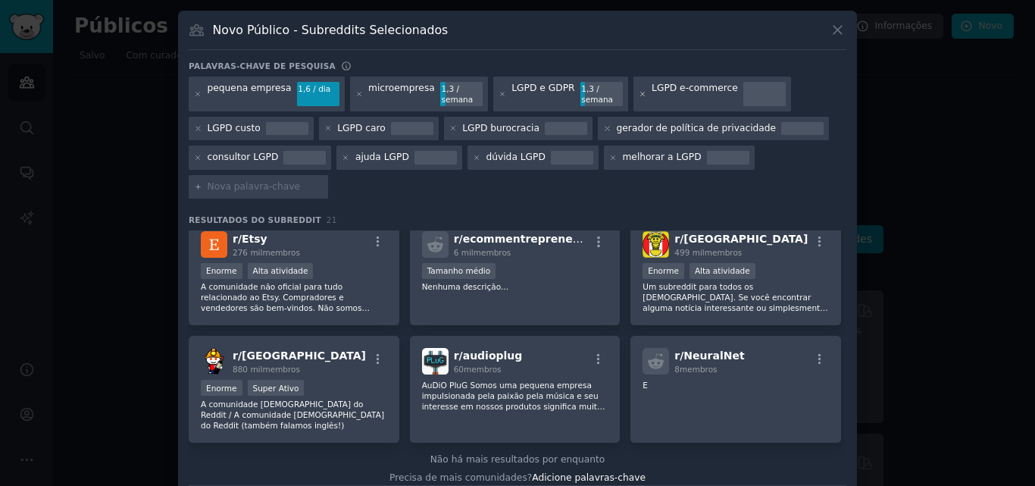
click at [640, 94] on icon at bounding box center [642, 94] width 4 height 4
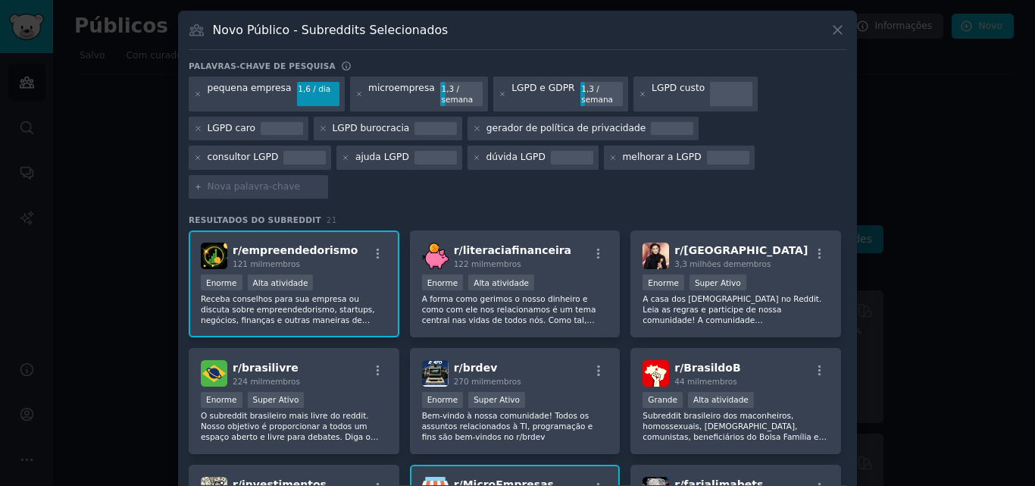
click at [639, 95] on icon at bounding box center [643, 94] width 8 height 8
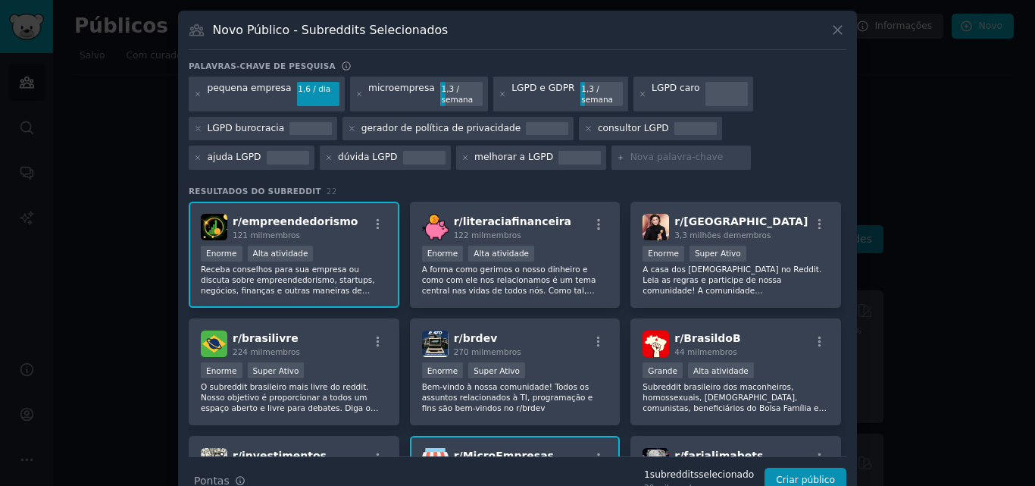
click at [639, 95] on icon at bounding box center [643, 94] width 8 height 8
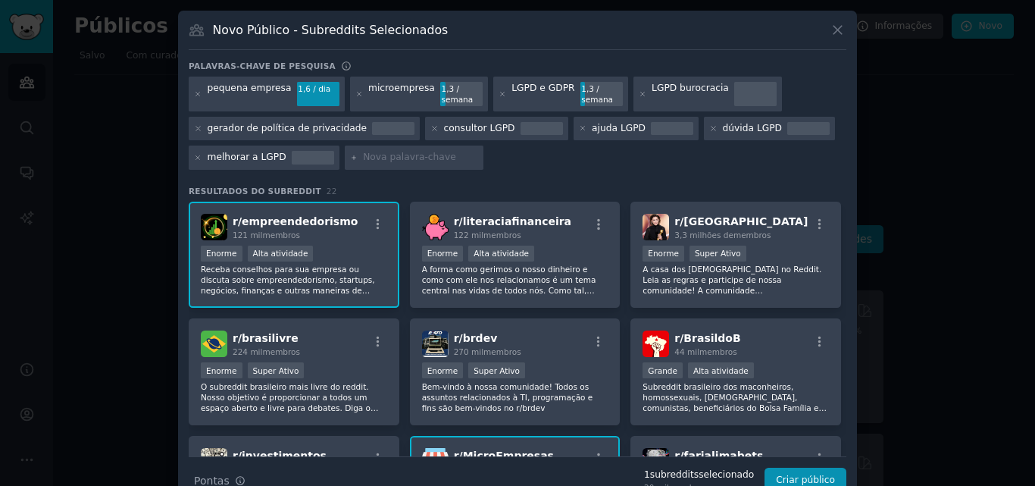
click at [946, 143] on div at bounding box center [517, 243] width 1035 height 486
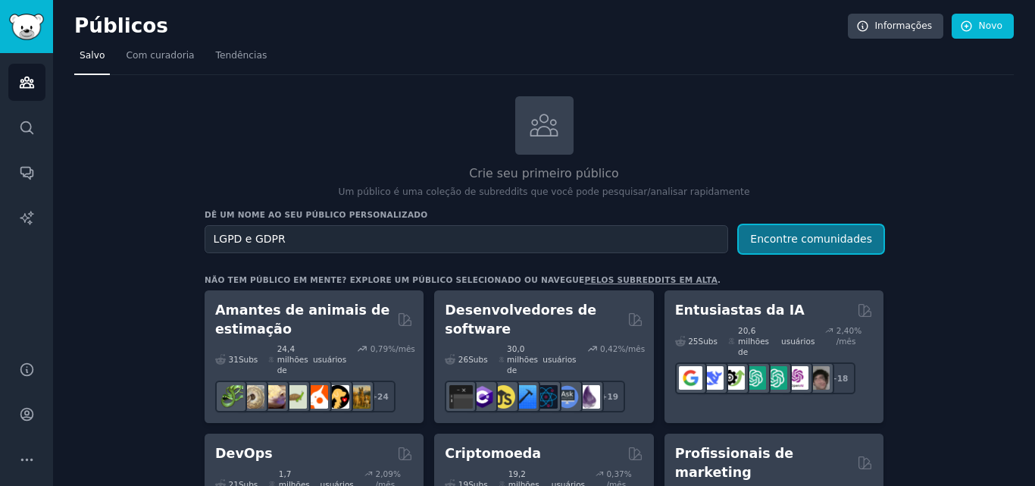
click at [793, 243] on font "Encontre comunidades" at bounding box center [811, 239] width 122 height 12
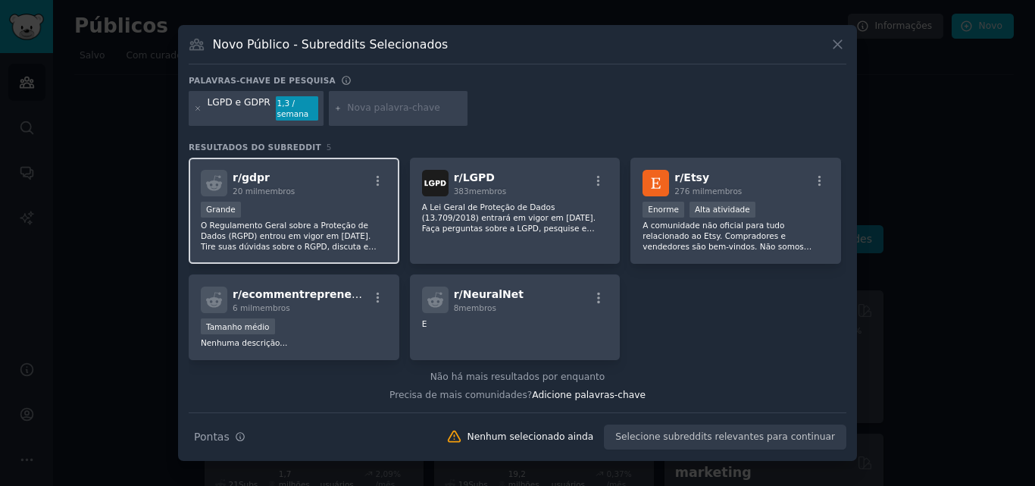
click at [364, 185] on div "r/ gdpr 20 mil membros" at bounding box center [294, 183] width 186 height 27
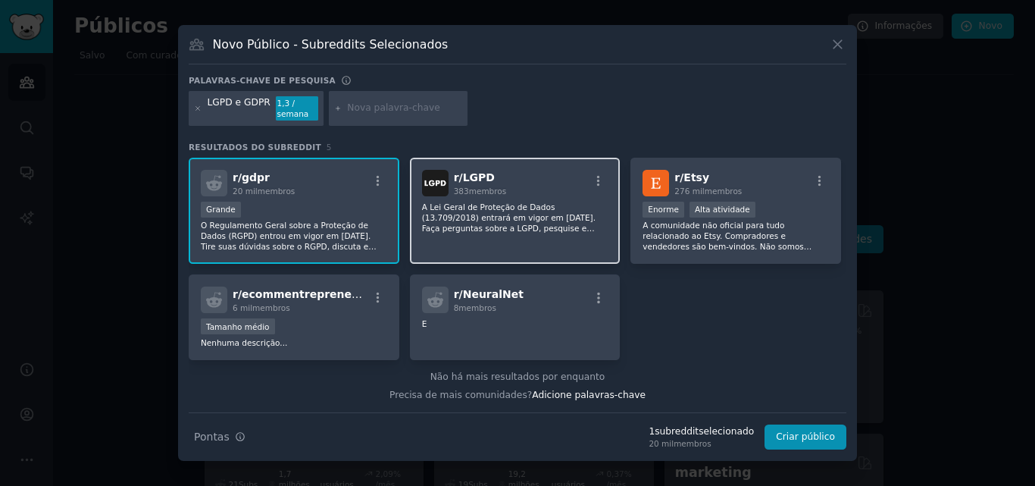
click at [539, 221] on font "A Lei Geral de Proteção de Dados (13.709/2018) entrará em vigor em [DATE]. Faça…" at bounding box center [513, 233] width 183 height 62
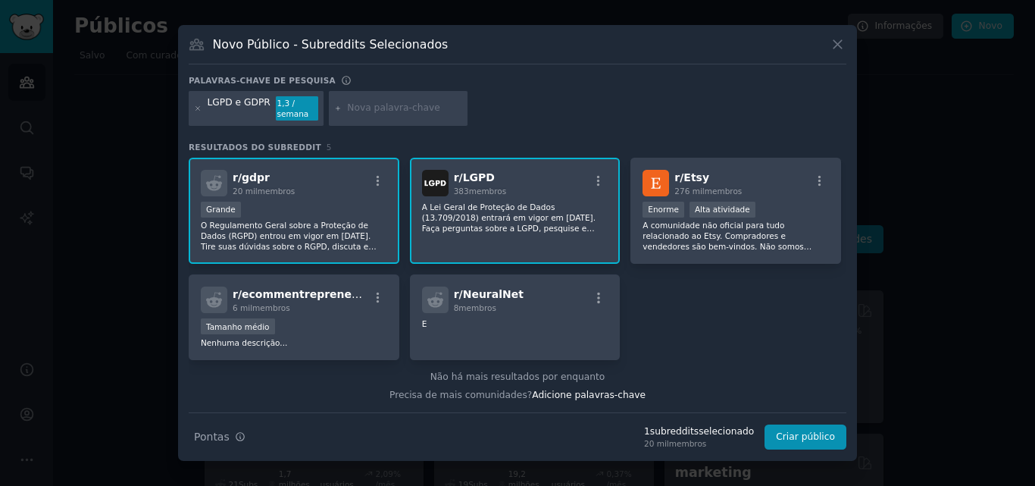
click at [389, 105] on input "text" at bounding box center [404, 109] width 115 height 14
paste input "IA LGPD automatizar"
type input "IA LGPD automatizar"
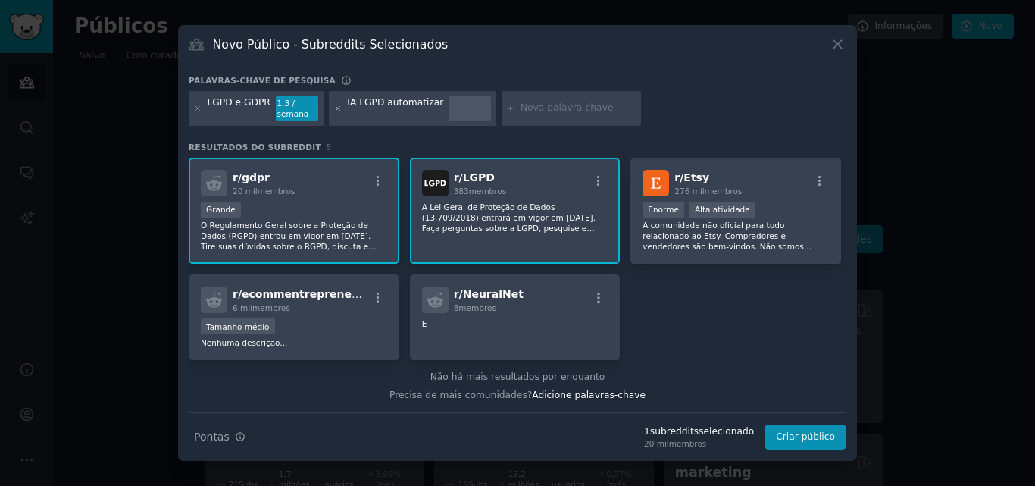
click at [334, 107] on icon at bounding box center [338, 109] width 8 height 8
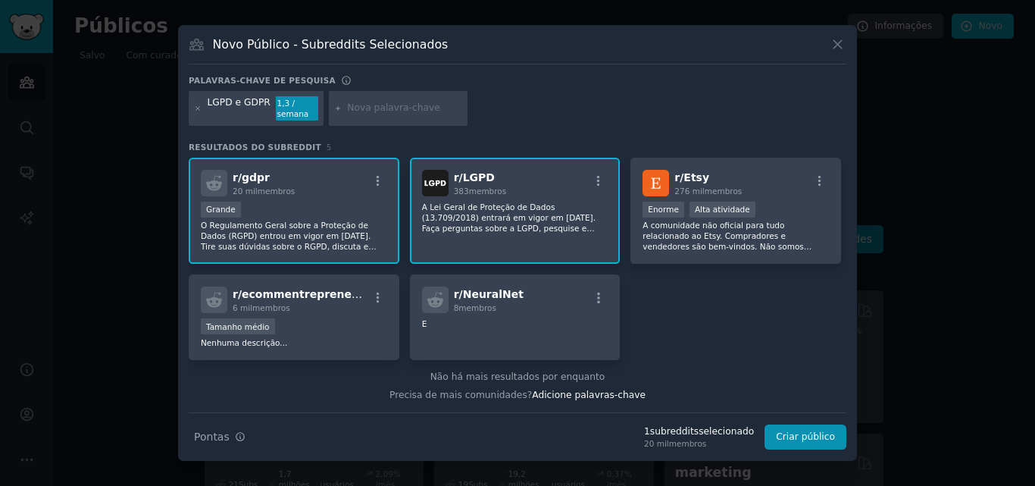
click at [401, 100] on div at bounding box center [398, 108] width 139 height 35
click at [401, 108] on input "text" at bounding box center [404, 109] width 115 height 14
paste input "IA jurídica"
type input "IA jurídica"
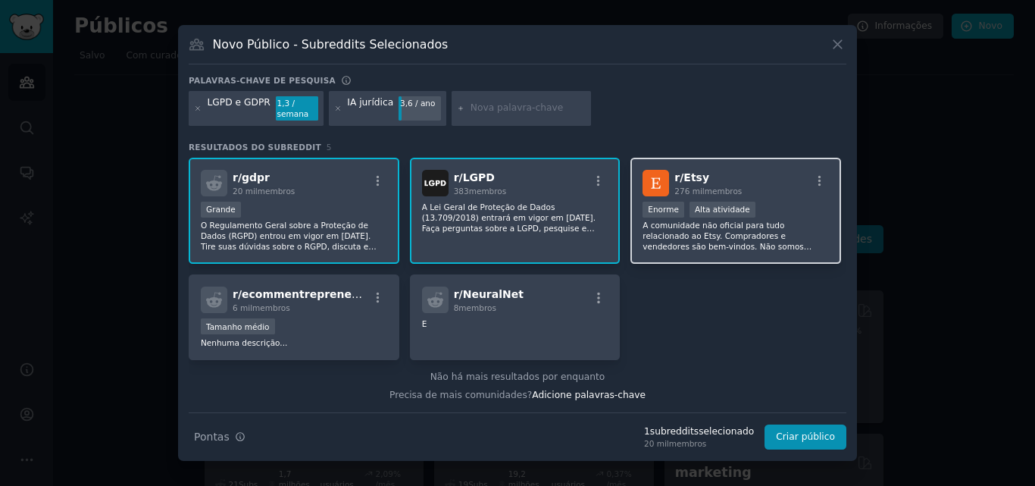
click at [771, 195] on div "r/ Etsy 276 mil membros" at bounding box center [735, 183] width 186 height 27
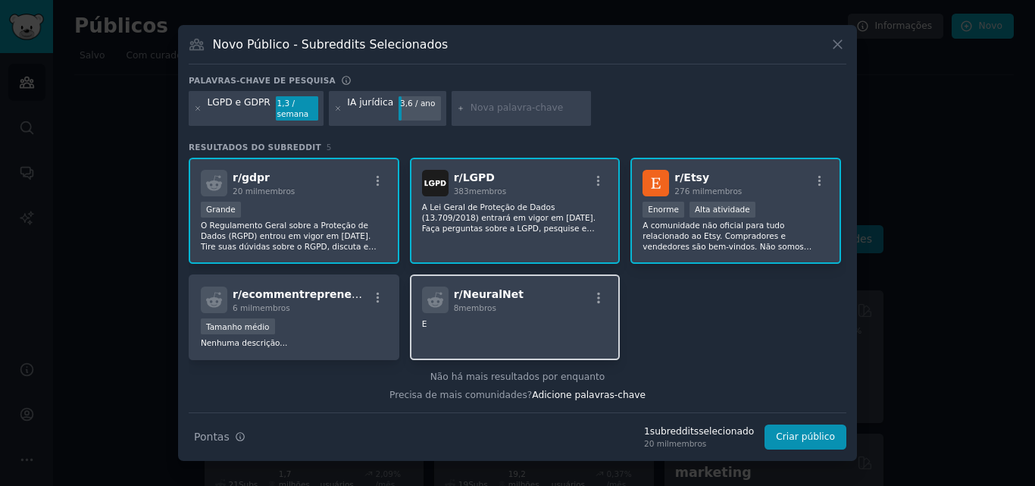
click at [534, 323] on p "E" at bounding box center [515, 323] width 186 height 11
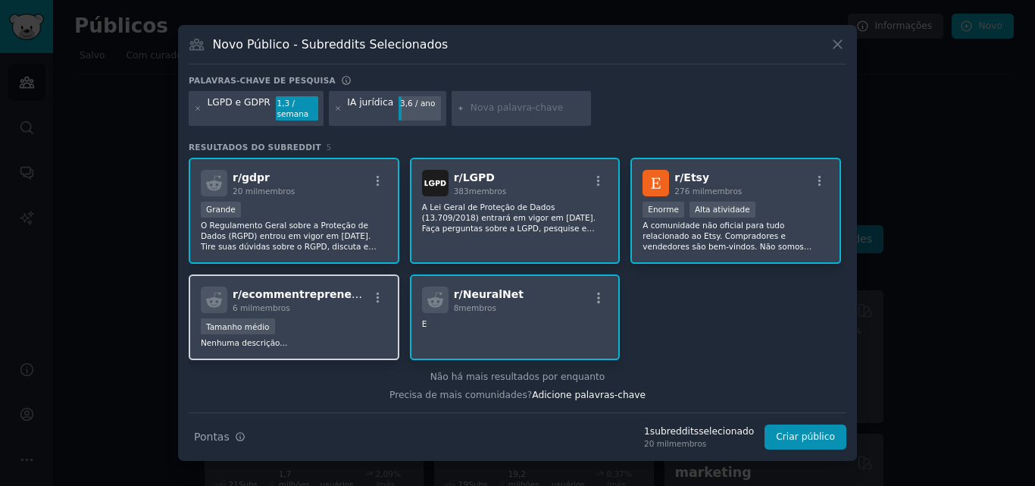
click at [330, 311] on div "6 mil membros" at bounding box center [301, 307] width 136 height 11
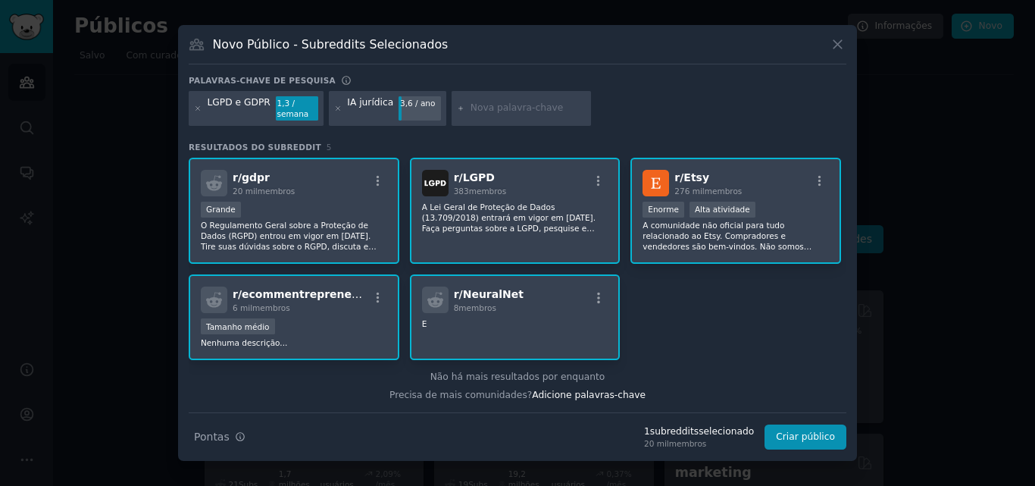
click at [330, 311] on div "6 mil membros" at bounding box center [301, 307] width 136 height 11
click at [521, 328] on p "E" at bounding box center [515, 323] width 186 height 11
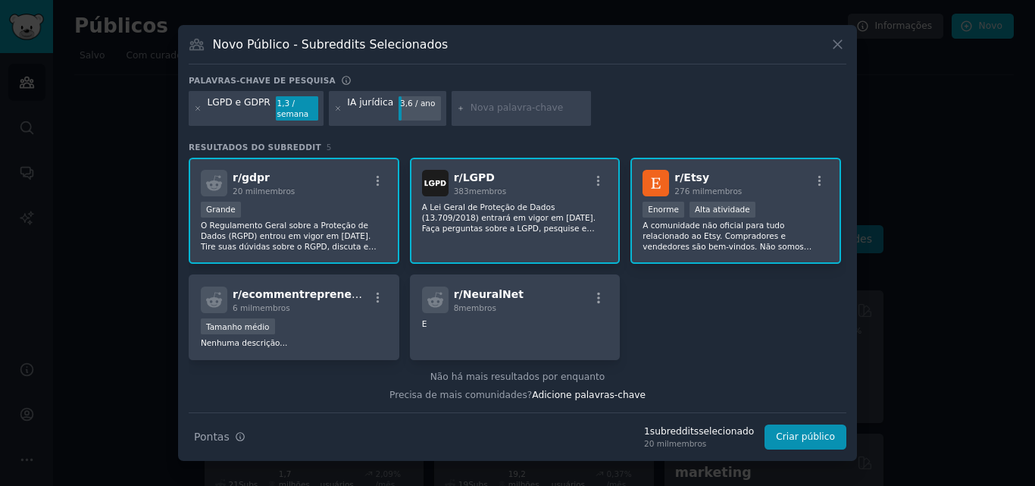
click at [773, 197] on div "r/ Etsy 276 mil membros >= 80º percentil para envios / dia Enorme Alta atividad…" at bounding box center [735, 211] width 211 height 107
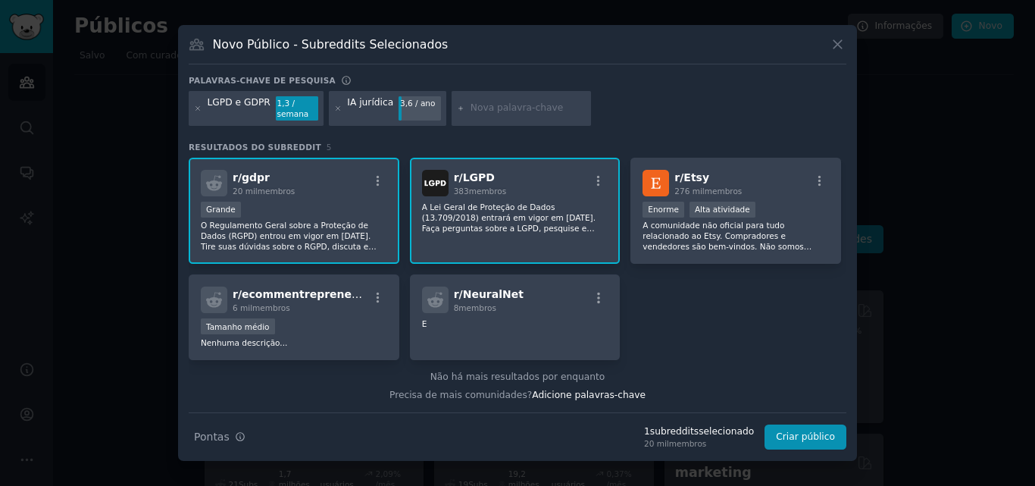
click at [509, 110] on input "text" at bounding box center [527, 109] width 115 height 14
paste input "legaltech"
type input "legaltech"
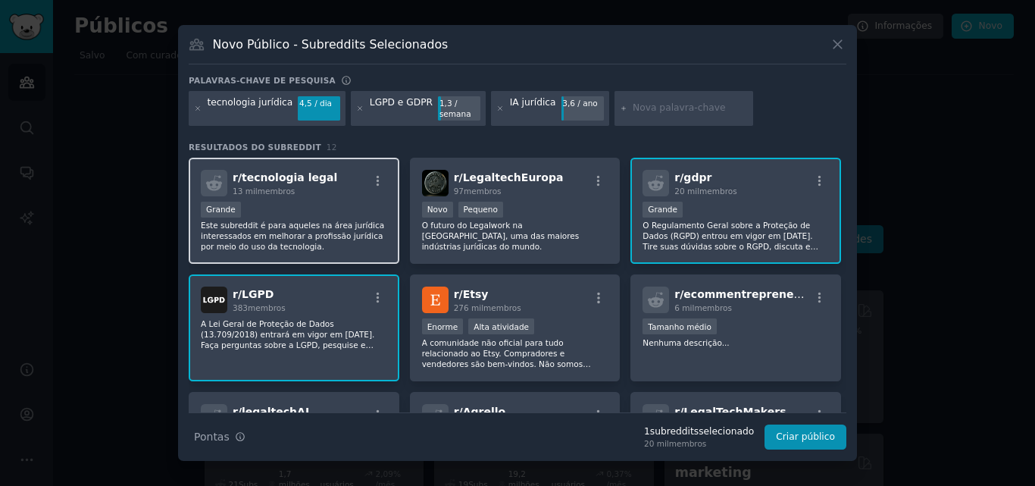
click at [361, 239] on font "Este subreddit é para aqueles na área jurídica interessados ​​em melhorar a pro…" at bounding box center [292, 235] width 183 height 30
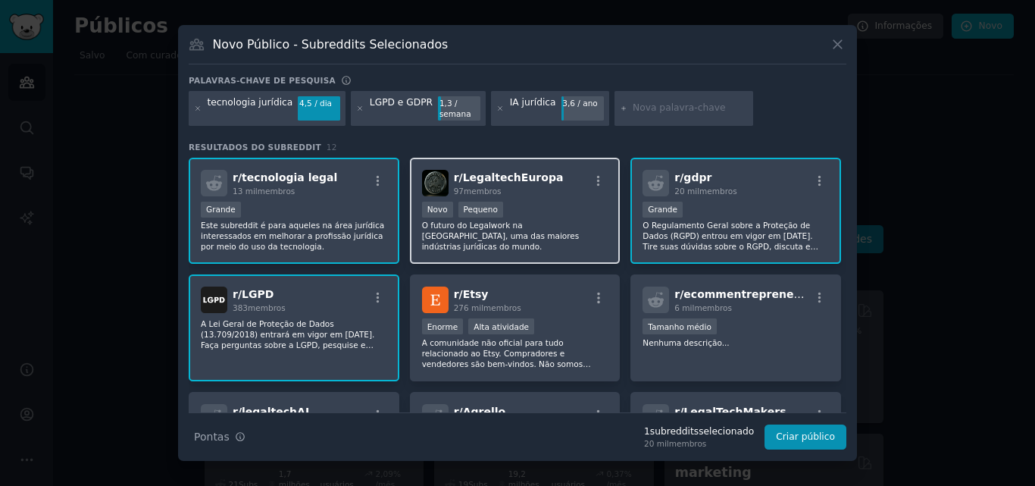
click at [560, 239] on p "O futuro do Legalwork na [GEOGRAPHIC_DATA], uma das maiores indústrias jurídica…" at bounding box center [515, 236] width 186 height 32
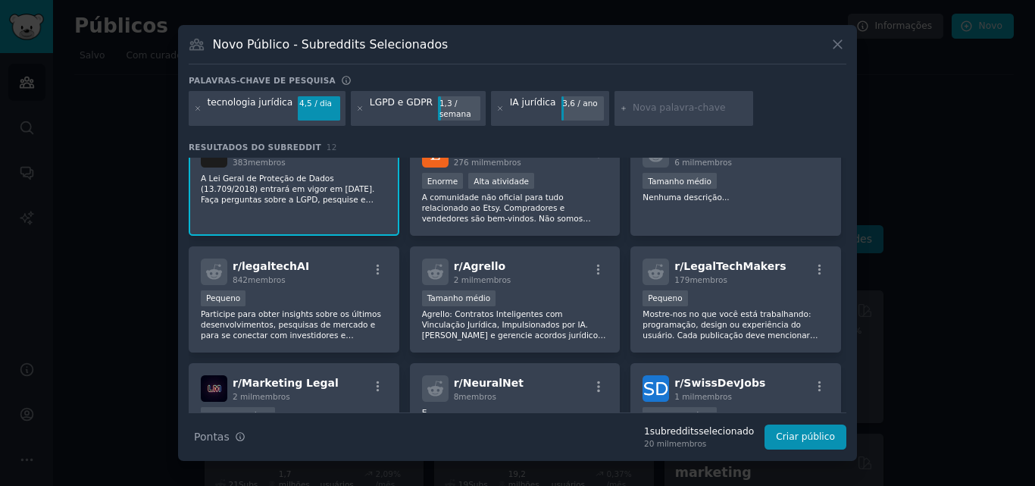
scroll to position [152, 0]
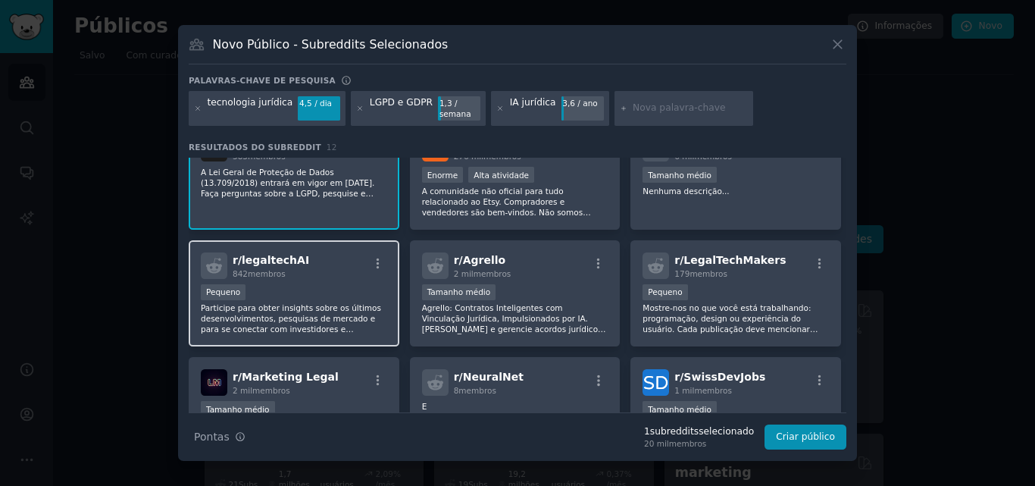
click at [333, 283] on div "r/ legaltechAI 842 membros Pequeno Participe para obter insights sobre os últim…" at bounding box center [294, 293] width 211 height 107
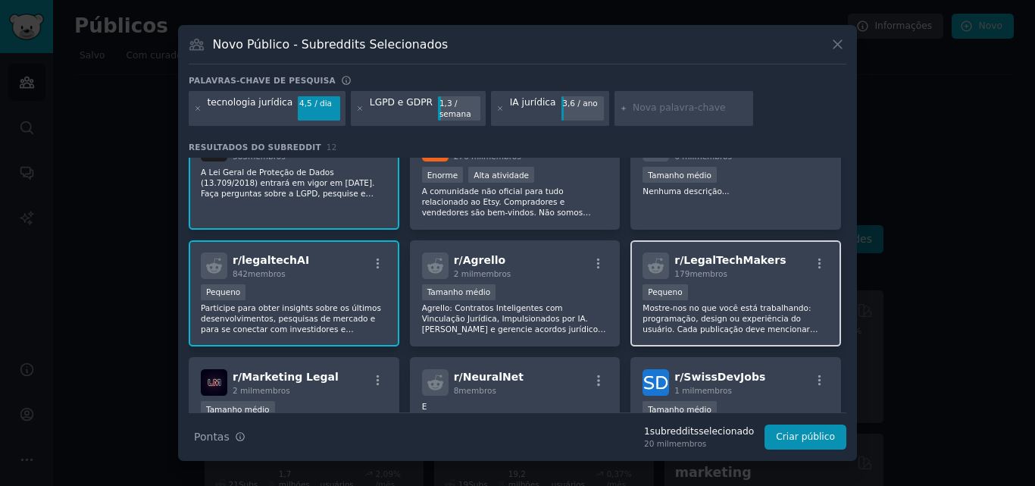
click at [789, 273] on div "r/ LegalTechMakers 179 membros" at bounding box center [735, 265] width 186 height 27
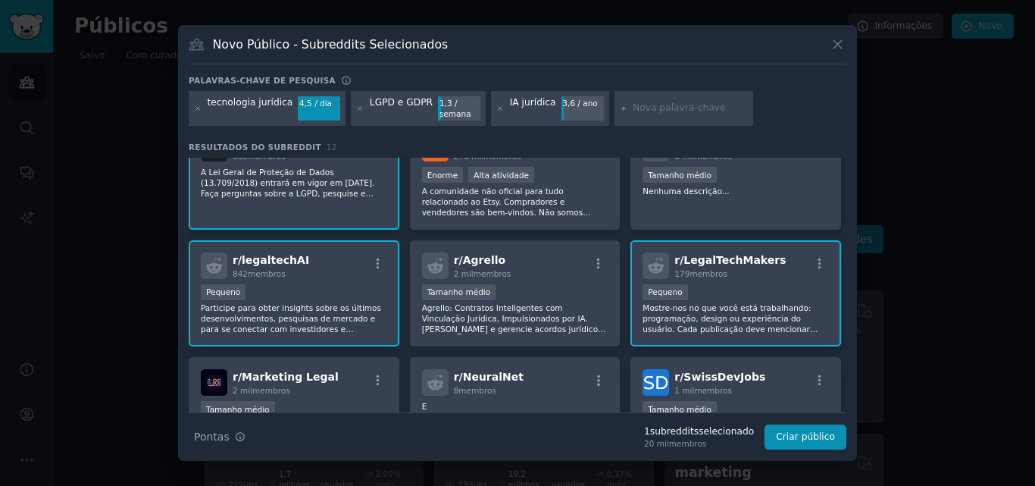
scroll to position [227, 0]
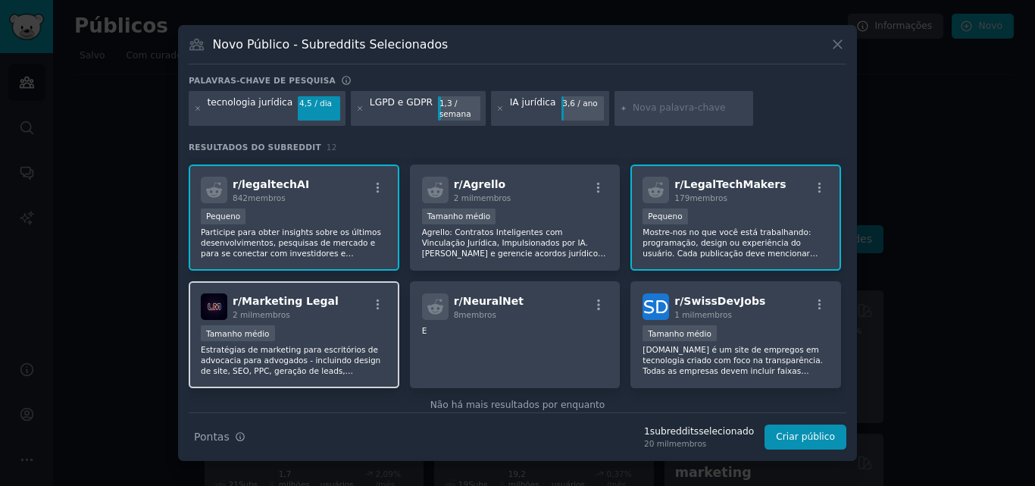
click at [348, 317] on div "r/ Marketing Legal 2 mil membros" at bounding box center [294, 306] width 186 height 27
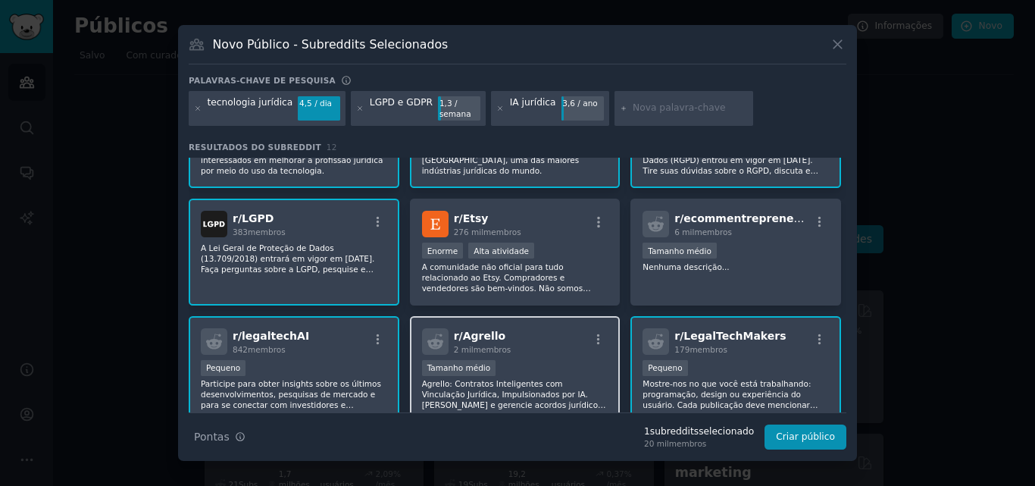
scroll to position [0, 0]
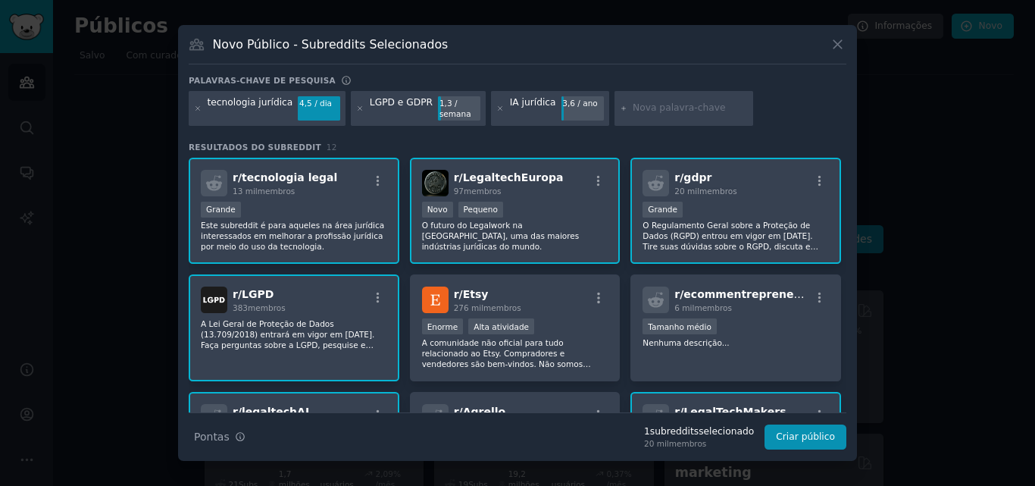
click at [646, 111] on input "text" at bounding box center [690, 109] width 115 height 14
type input "Shopfy "LGPD""
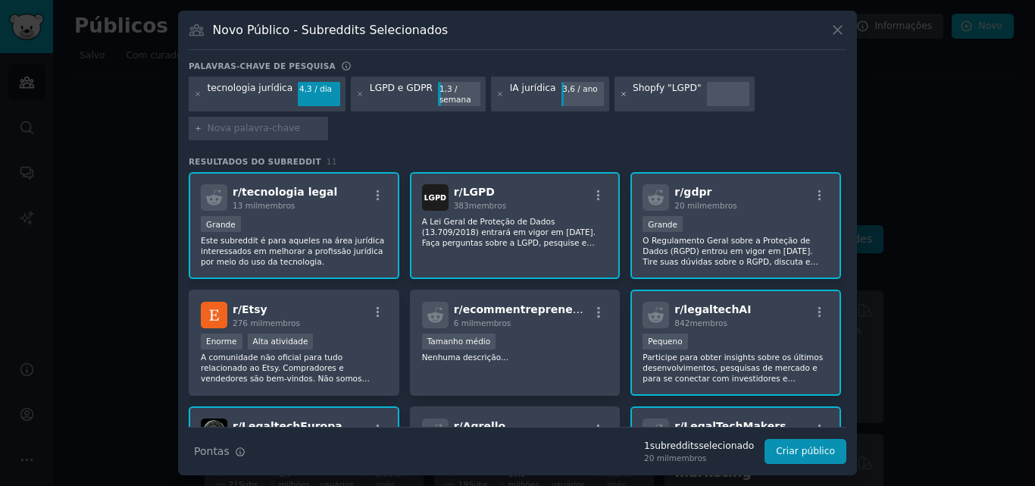
click at [620, 92] on icon at bounding box center [624, 94] width 8 height 8
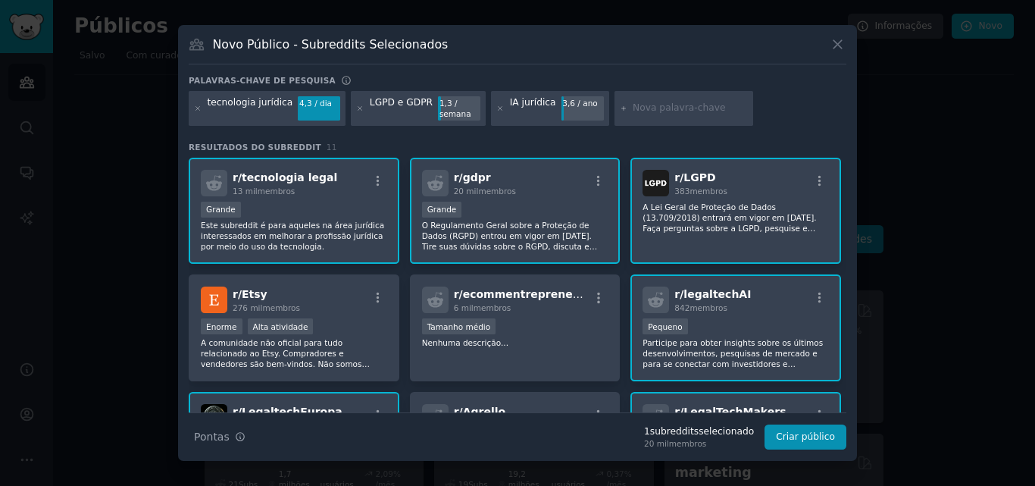
click at [636, 105] on input "text" at bounding box center [690, 109] width 115 height 14
type input "n"
type input "Nuvemshop LGPD"
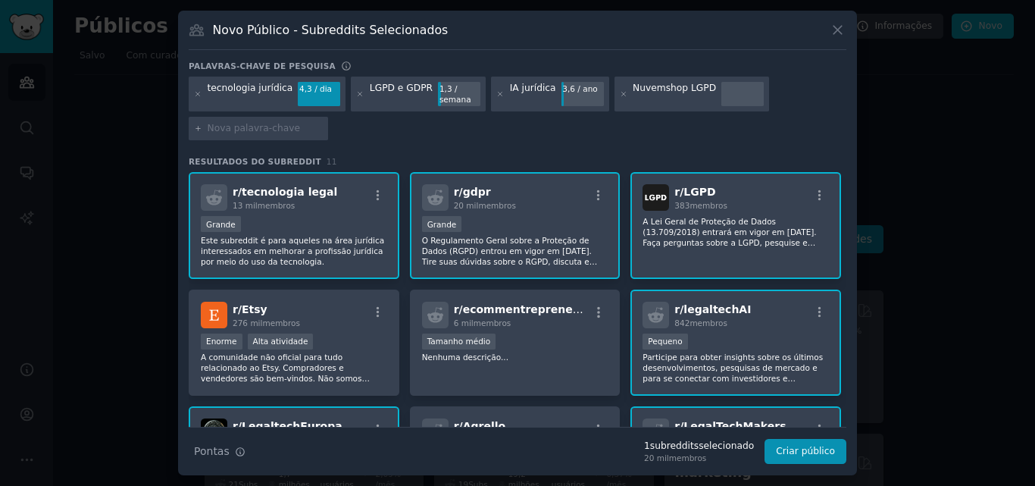
click at [654, 86] on font "Nuvemshop LGPD" at bounding box center [674, 88] width 83 height 11
click at [669, 89] on font "Nuvemshop LGPD" at bounding box center [674, 88] width 83 height 11
click at [620, 98] on div at bounding box center [624, 94] width 8 height 24
click at [621, 95] on icon at bounding box center [623, 94] width 4 height 4
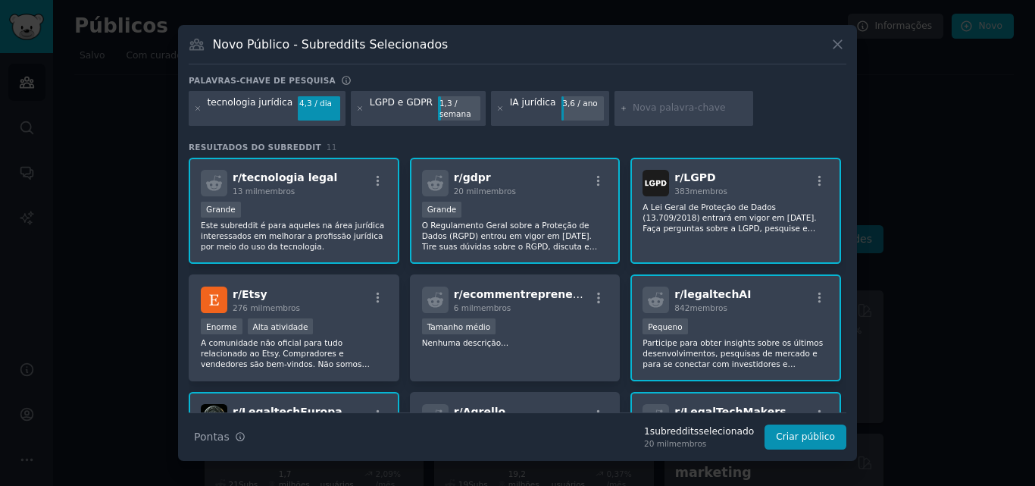
click at [633, 108] on input "text" at bounding box center [690, 109] width 115 height 14
type input "Nuvemshop GDPR"
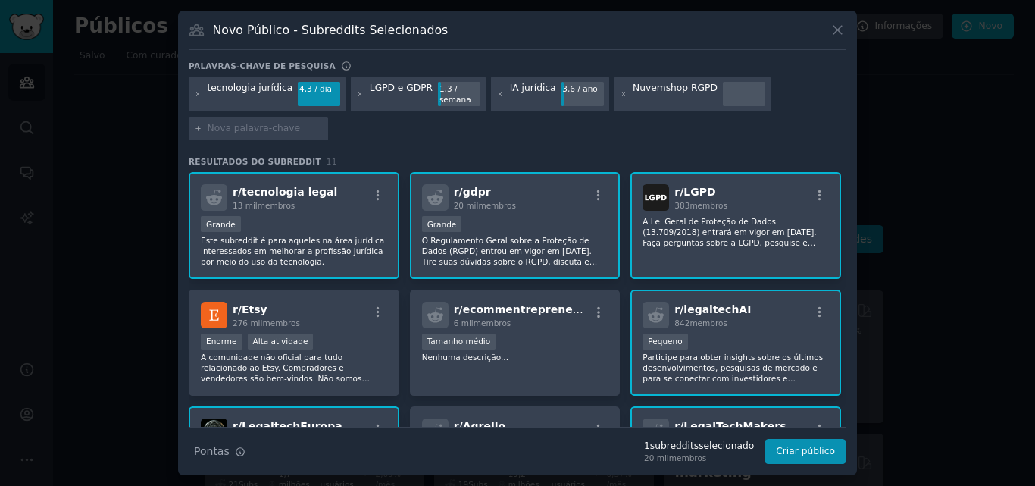
click at [667, 89] on font "Nuvemshop RGPD" at bounding box center [675, 88] width 85 height 11
click at [620, 98] on div at bounding box center [624, 94] width 8 height 24
click at [614, 94] on div "Nuvemshop RGPD" at bounding box center [692, 94] width 156 height 35
click at [620, 95] on icon at bounding box center [624, 94] width 8 height 8
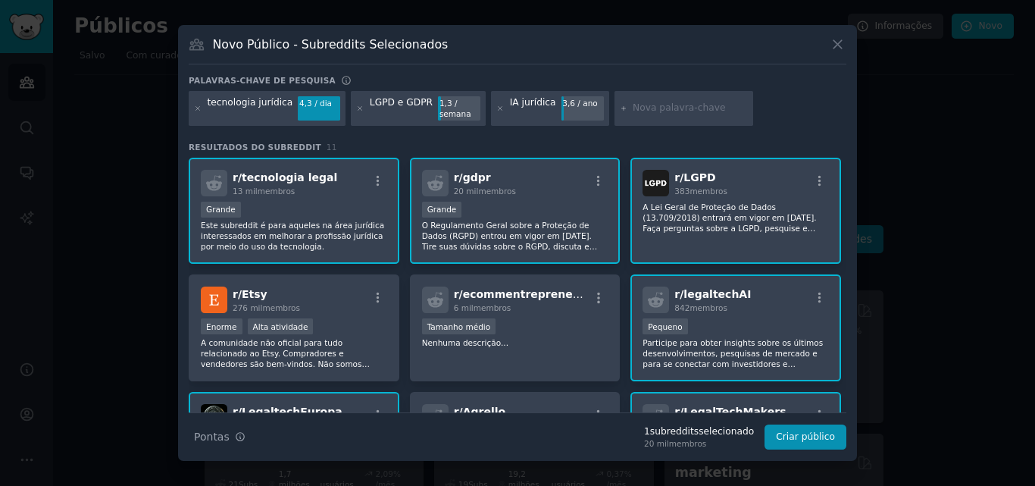
click at [634, 105] on input "text" at bounding box center [690, 109] width 115 height 14
type input "n"
type input "Nuvemshop GDPR"
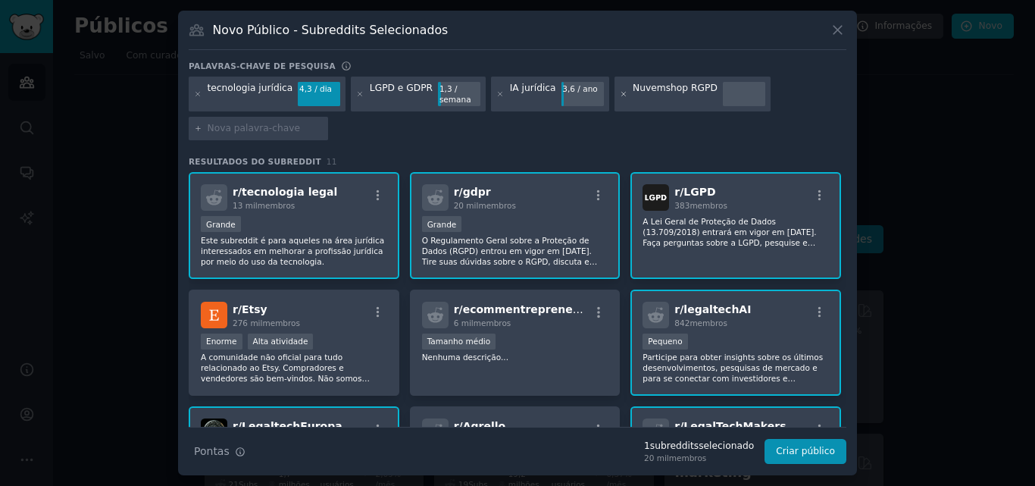
click at [621, 95] on icon at bounding box center [623, 94] width 4 height 4
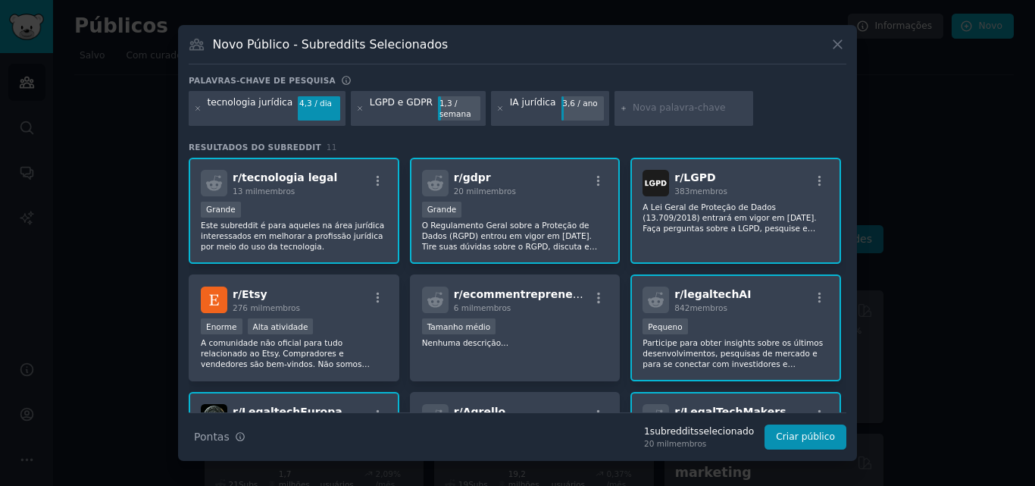
click at [634, 108] on input "text" at bounding box center [690, 109] width 115 height 14
type input "e-commerce LGPD"
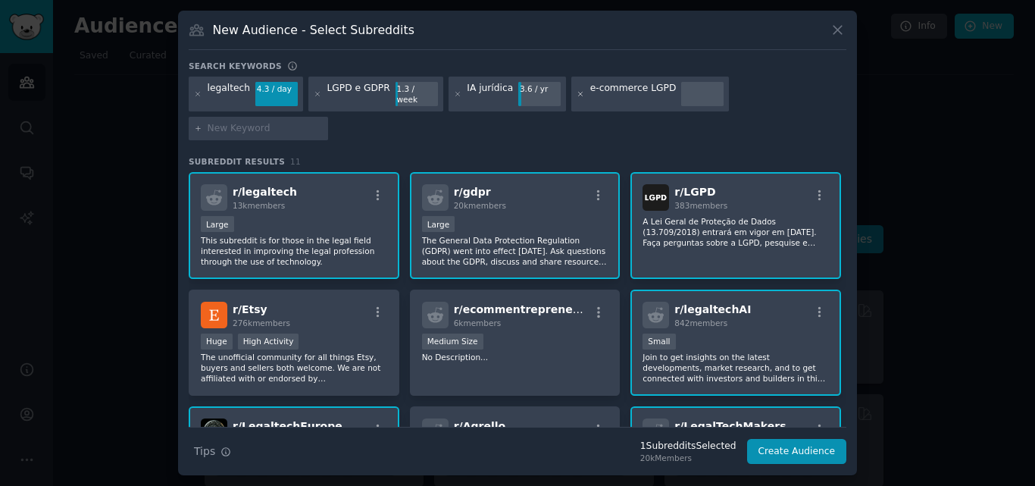
click at [577, 98] on icon at bounding box center [581, 94] width 8 height 8
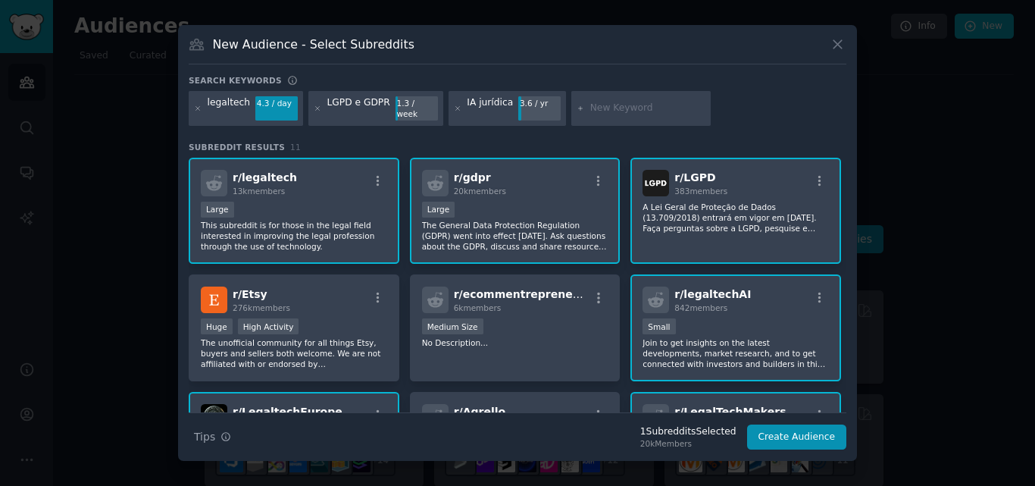
click at [590, 108] on input "text" at bounding box center [647, 109] width 115 height 14
type input "Shopfy"
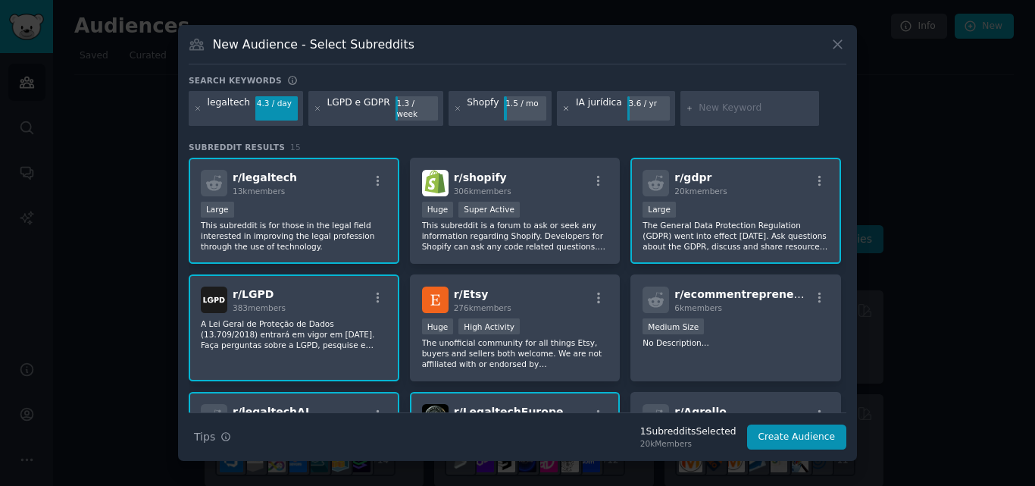
click at [562, 105] on icon at bounding box center [566, 109] width 8 height 8
click at [454, 108] on icon at bounding box center [458, 109] width 8 height 8
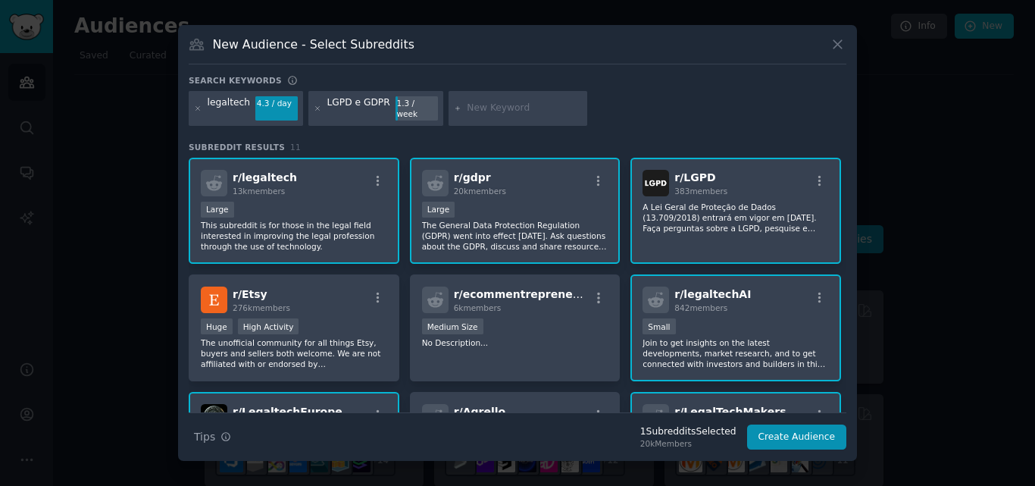
click at [472, 106] on input "text" at bounding box center [524, 109] width 115 height 14
paste input "proteção de dados"
type input "proteção de dados"
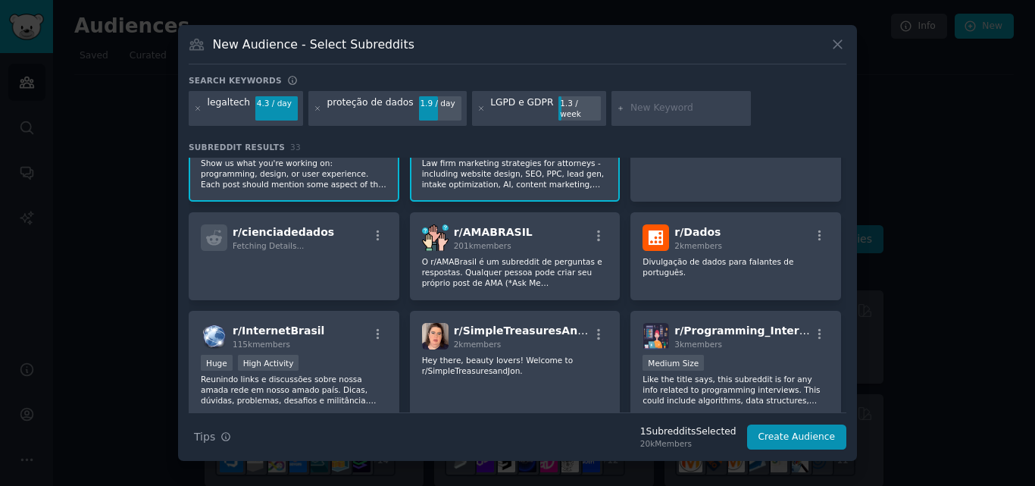
scroll to position [606, 0]
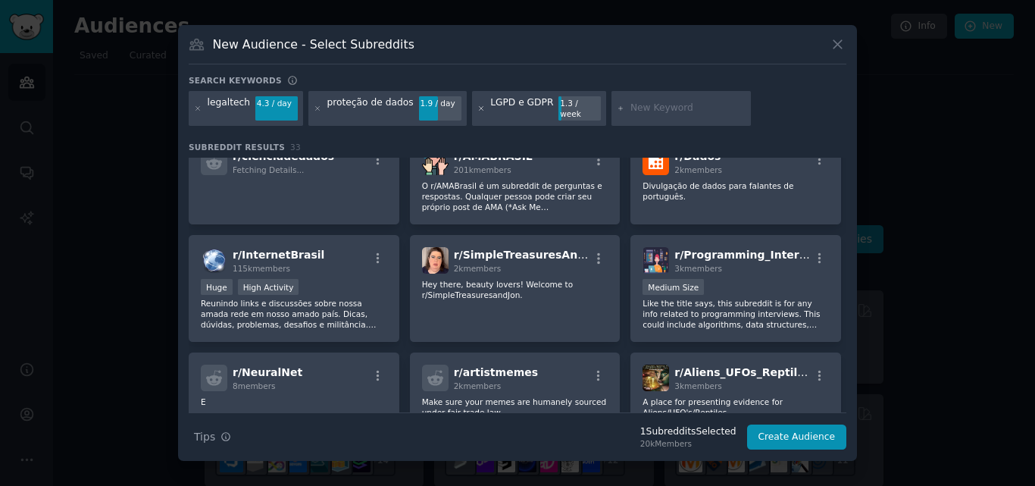
click at [477, 107] on icon at bounding box center [481, 109] width 8 height 8
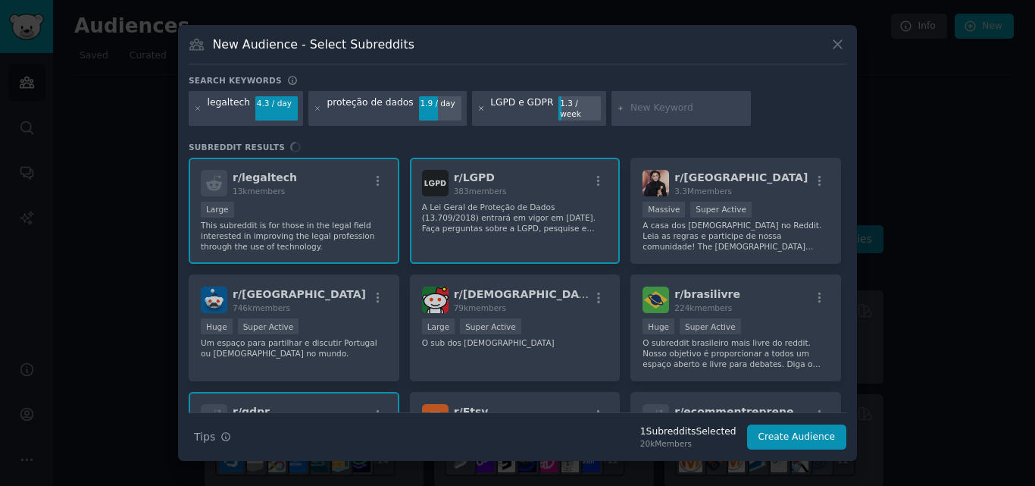
click at [477, 107] on icon at bounding box center [481, 109] width 8 height 8
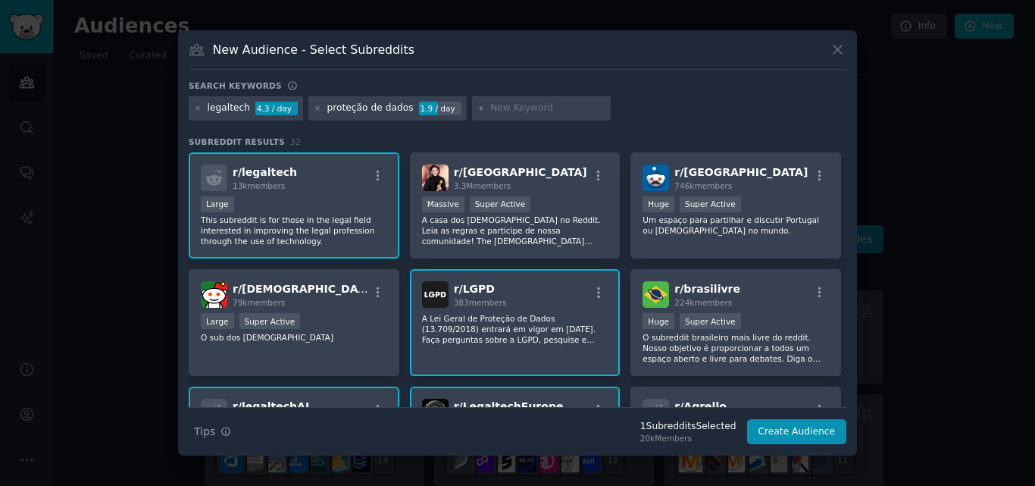
click at [926, 84] on div at bounding box center [517, 243] width 1035 height 486
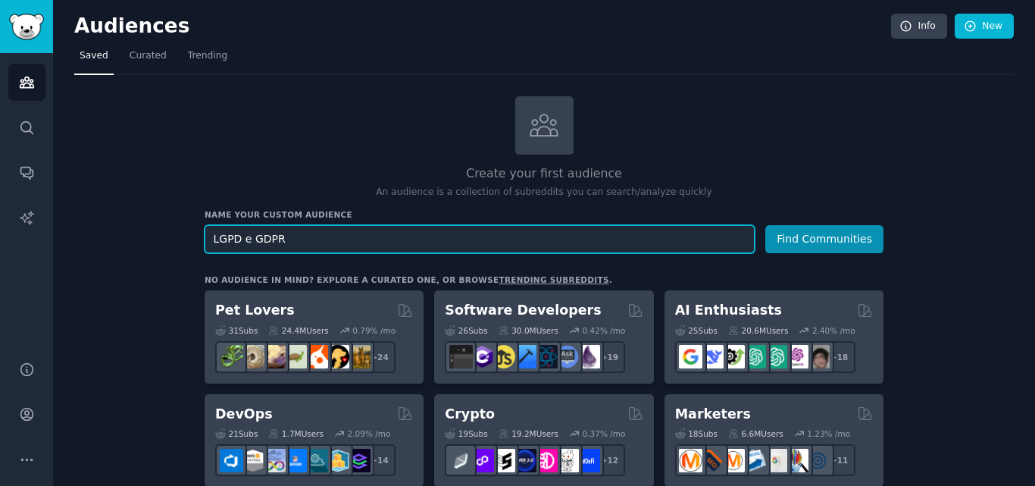
drag, startPoint x: 470, startPoint y: 233, endPoint x: 183, endPoint y: 225, distance: 287.2
type input "c"
type input "Pericia contábil"
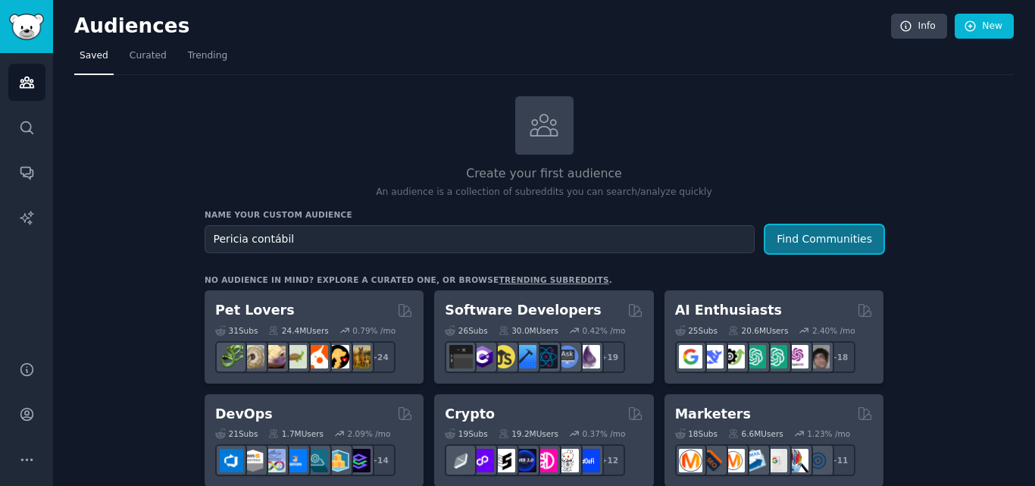
click at [808, 238] on button "Find Communities" at bounding box center [824, 239] width 118 height 28
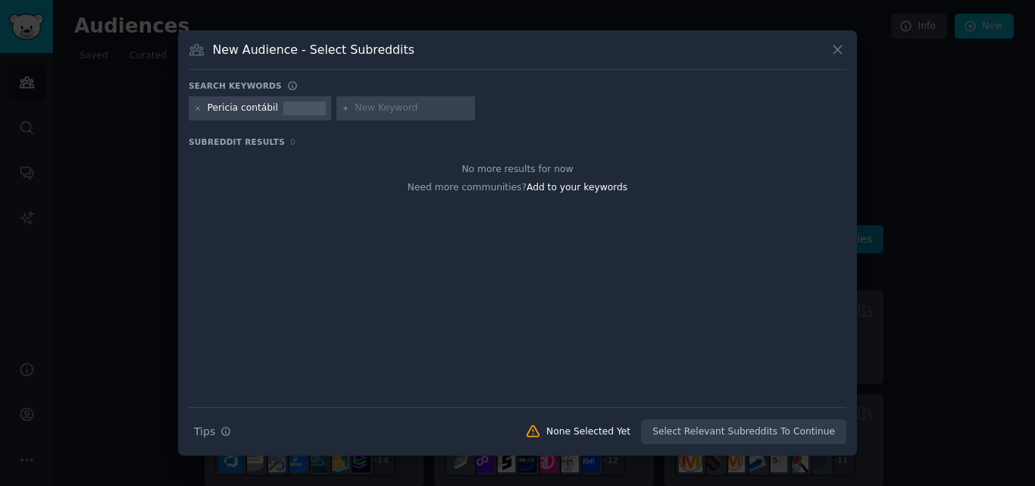
click at [243, 111] on div "Pericia contábil" at bounding box center [243, 109] width 70 height 14
click at [420, 102] on input "text" at bounding box center [412, 109] width 115 height 14
type input "contabilidade"
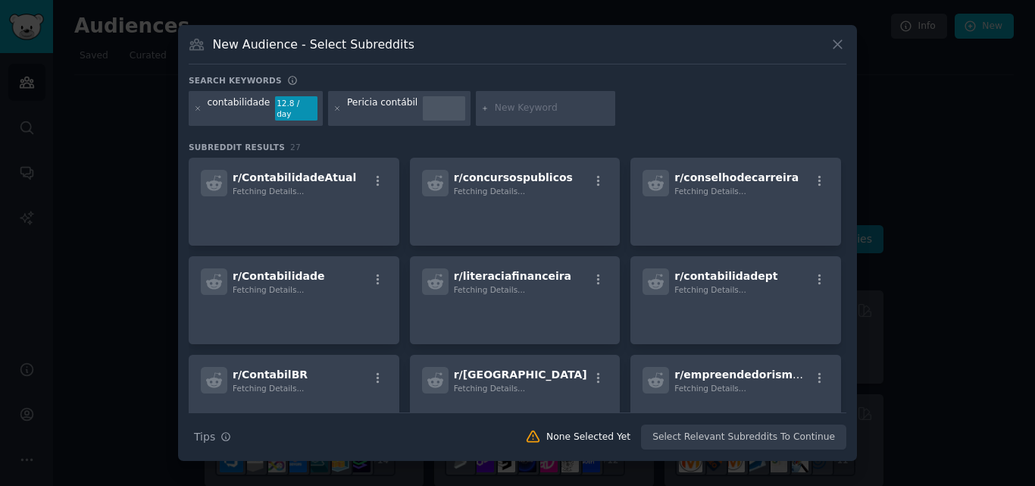
click at [510, 111] on input "text" at bounding box center [552, 109] width 115 height 14
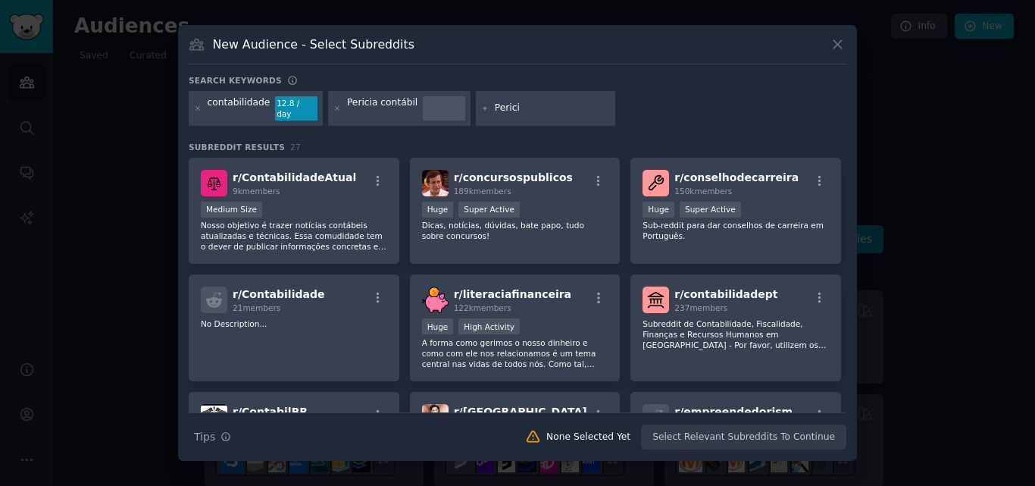
type input "Pericia"
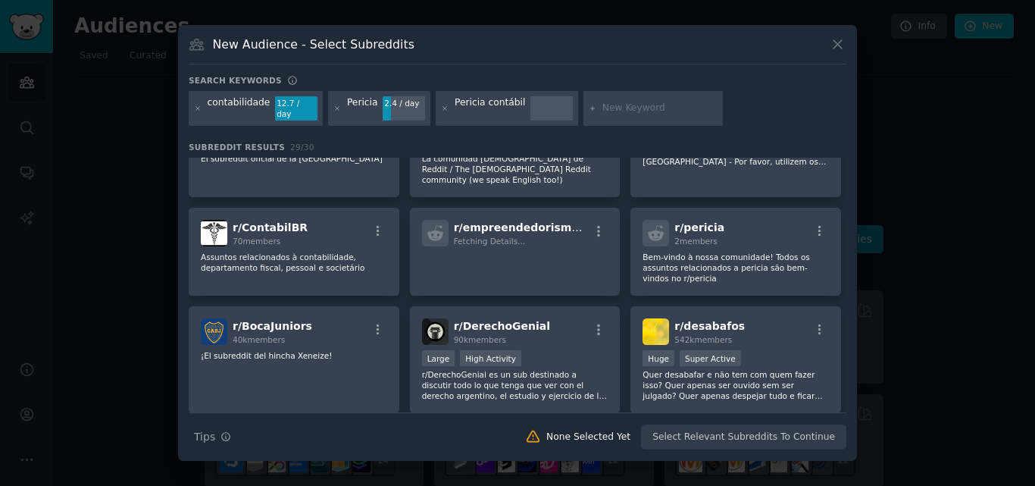
scroll to position [606, 0]
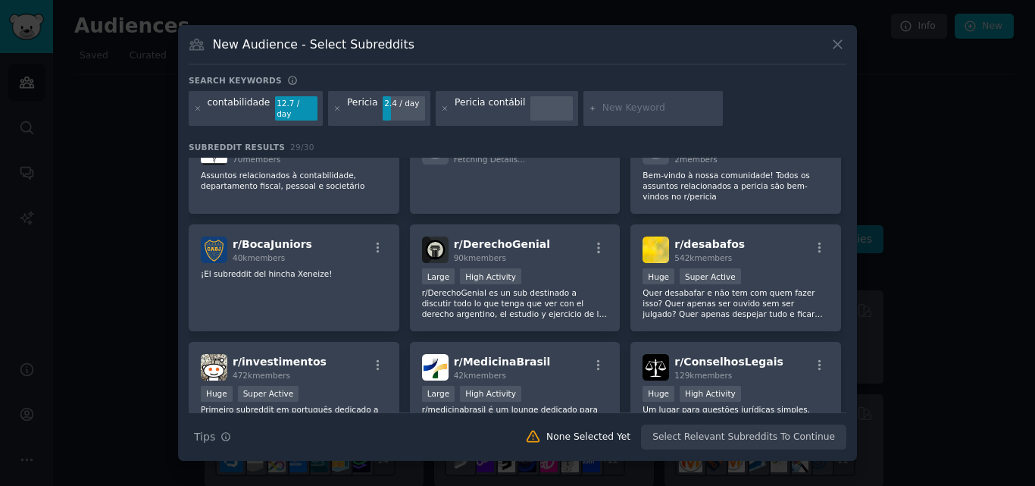
click at [125, 116] on div at bounding box center [517, 243] width 1035 height 486
